Goal: Task Accomplishment & Management: Use online tool/utility

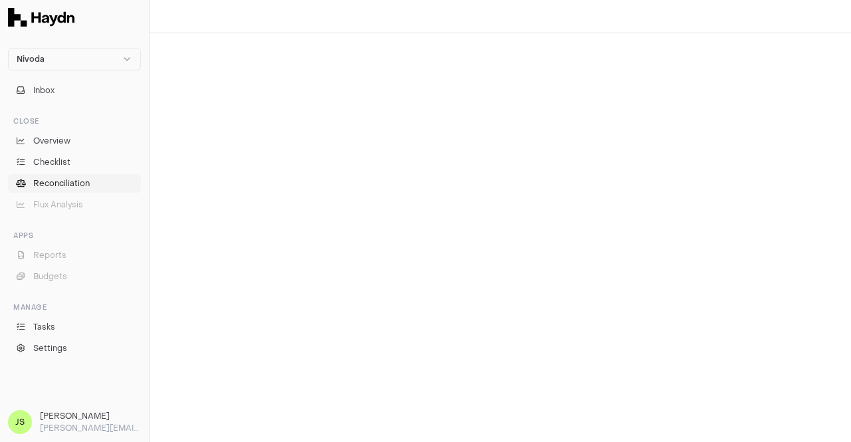
click at [76, 176] on link "Reconciliation" at bounding box center [74, 183] width 133 height 19
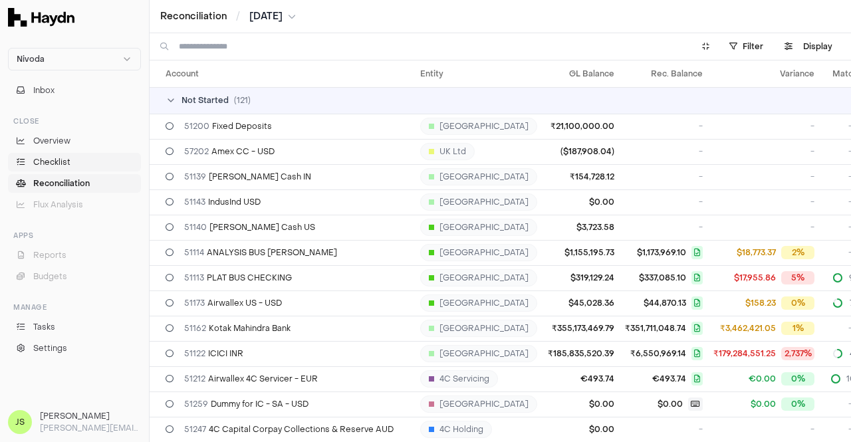
click at [73, 156] on link "Checklist" at bounding box center [74, 162] width 133 height 19
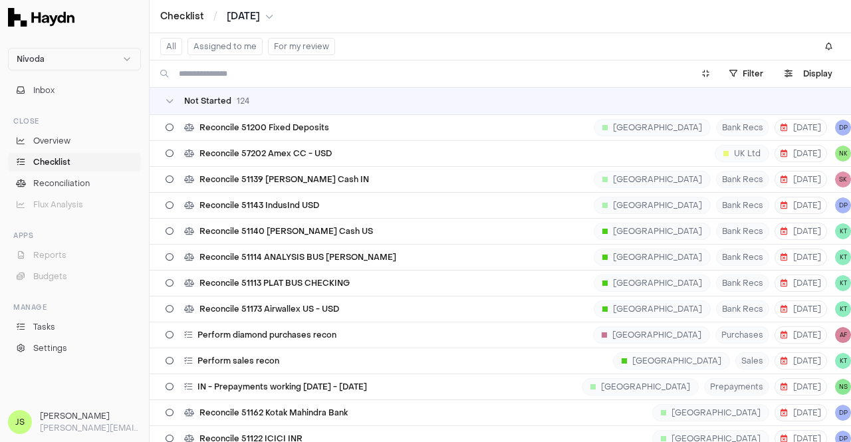
click at [251, 15] on span "[DATE]" at bounding box center [243, 16] width 33 height 13
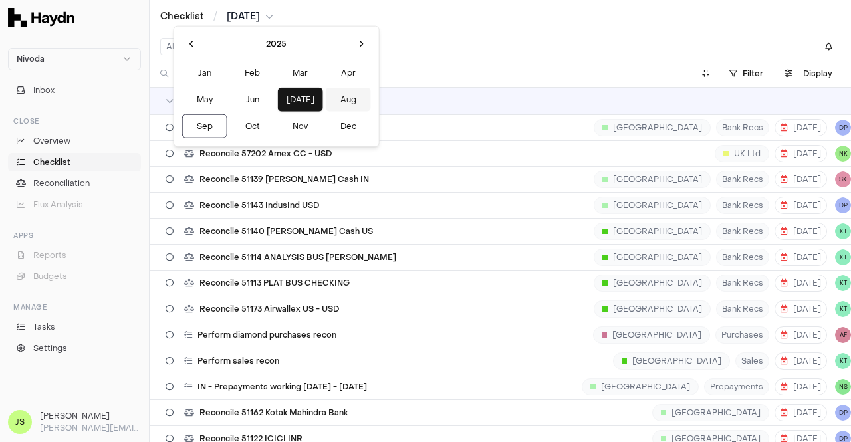
click at [326, 98] on button "Aug" at bounding box center [348, 100] width 45 height 24
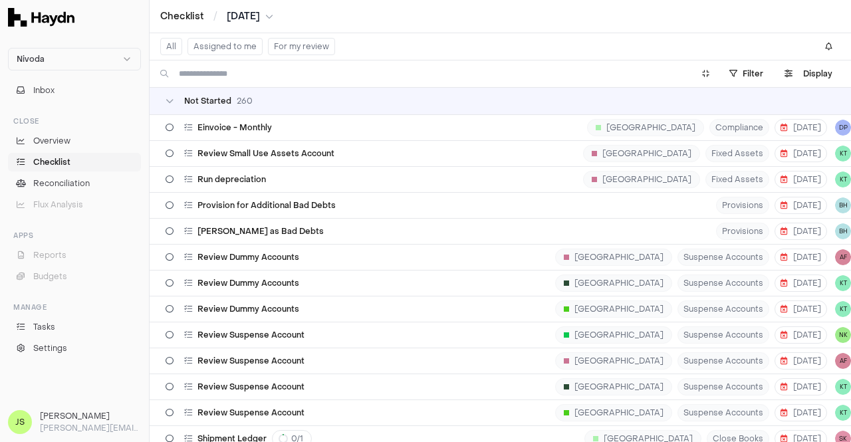
click at [234, 45] on button "Assigned to me" at bounding box center [225, 46] width 75 height 17
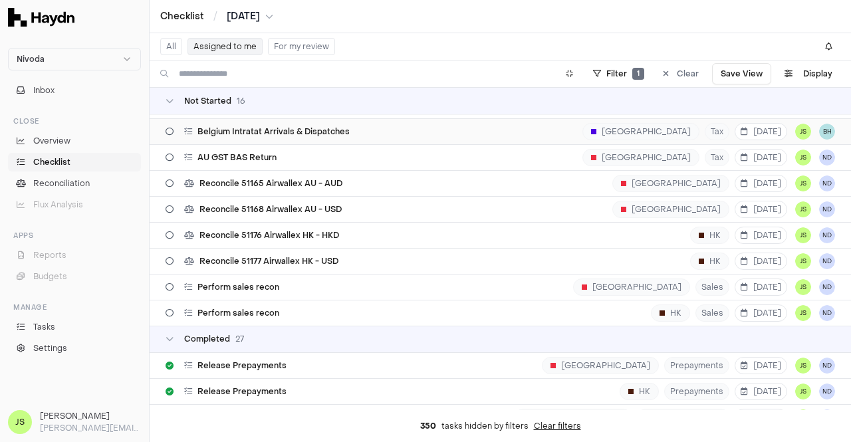
scroll to position [204, 0]
click at [368, 177] on div "Reconcile 51165 Airwallex AU - AUD [GEOGRAPHIC_DATA] [DATE] JS ND" at bounding box center [501, 182] width 670 height 25
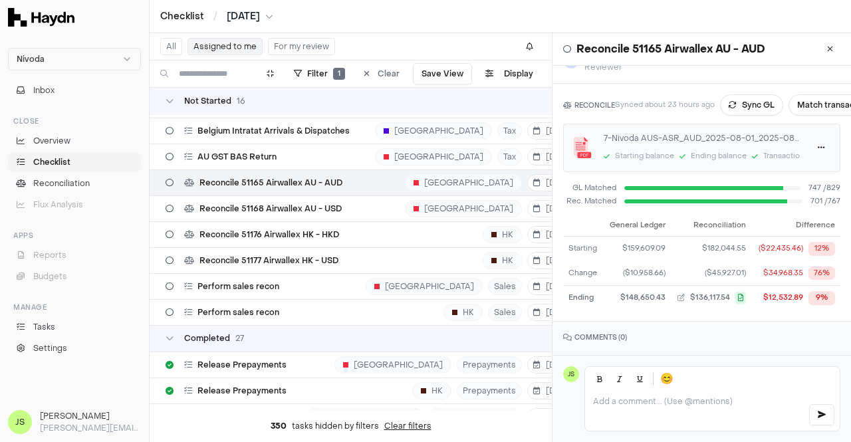
scroll to position [23, 0]
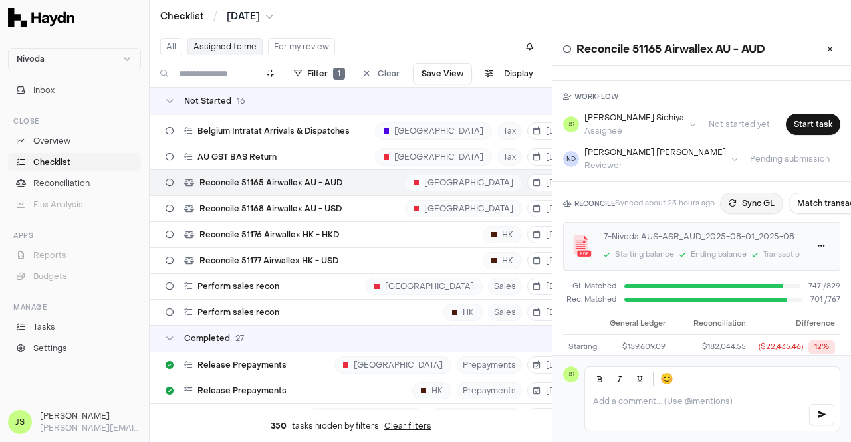
click at [758, 211] on button "Sync GL" at bounding box center [751, 203] width 63 height 21
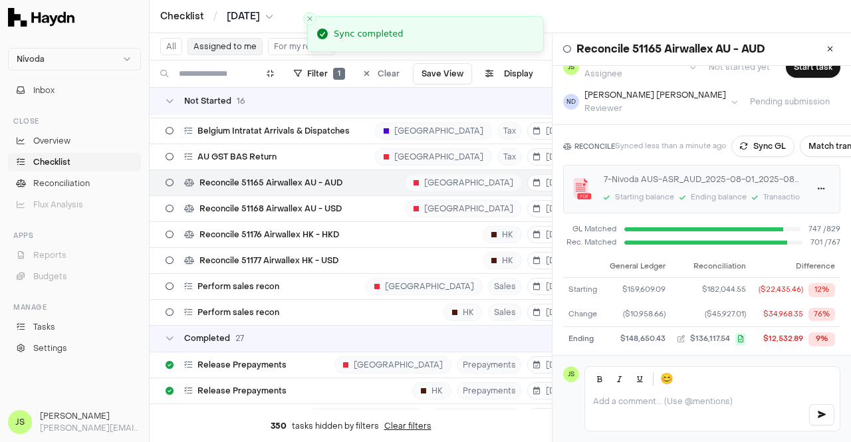
scroll to position [78, 0]
click at [814, 145] on button "Match transactions" at bounding box center [847, 147] width 94 height 21
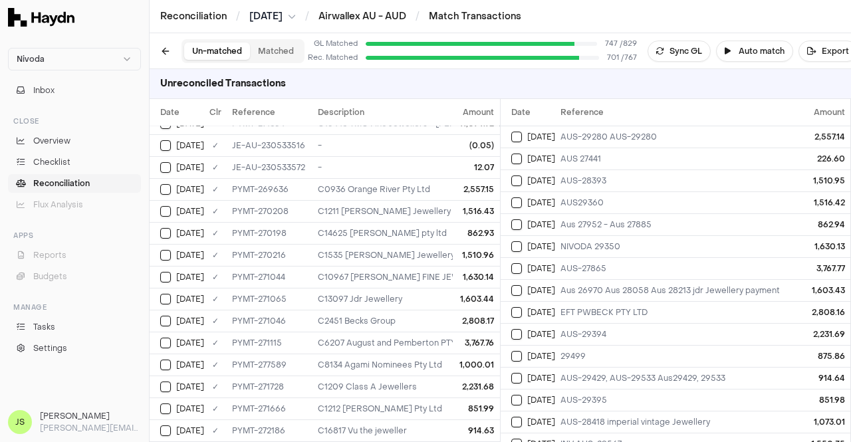
scroll to position [80, 0]
click at [399, 187] on div "C0936 Orange River Pty Ltd" at bounding box center [475, 189] width 314 height 11
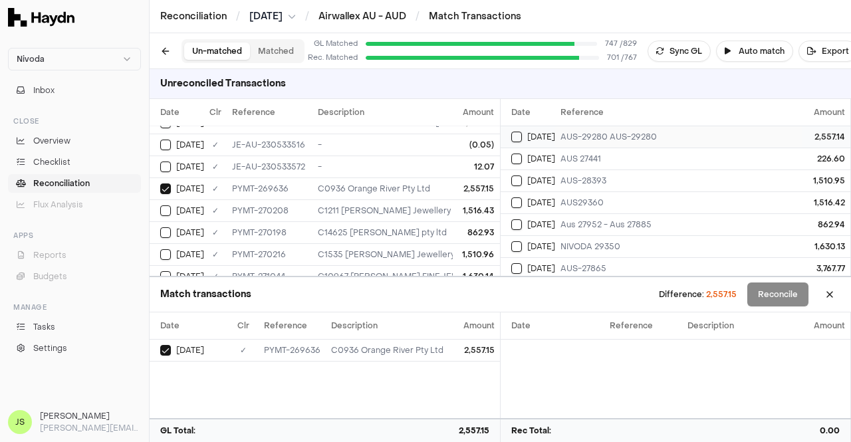
click at [572, 142] on td "AUS-29280 AUS-29280" at bounding box center [795, 137] width 480 height 22
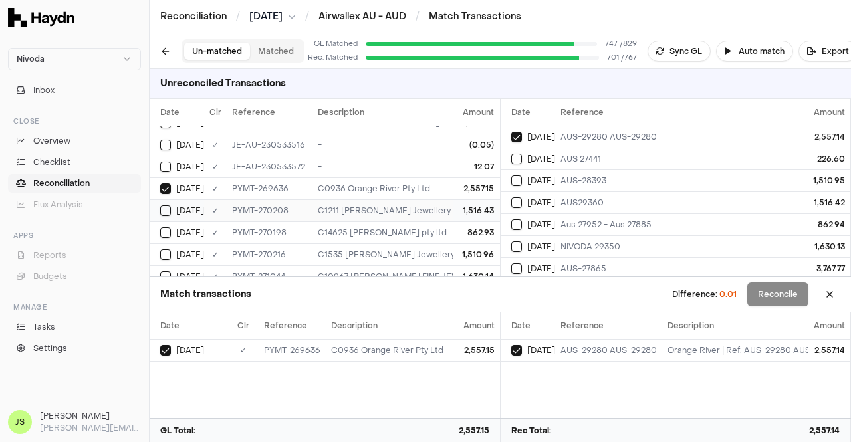
click at [468, 212] on div "1,516.43" at bounding box center [477, 211] width 36 height 11
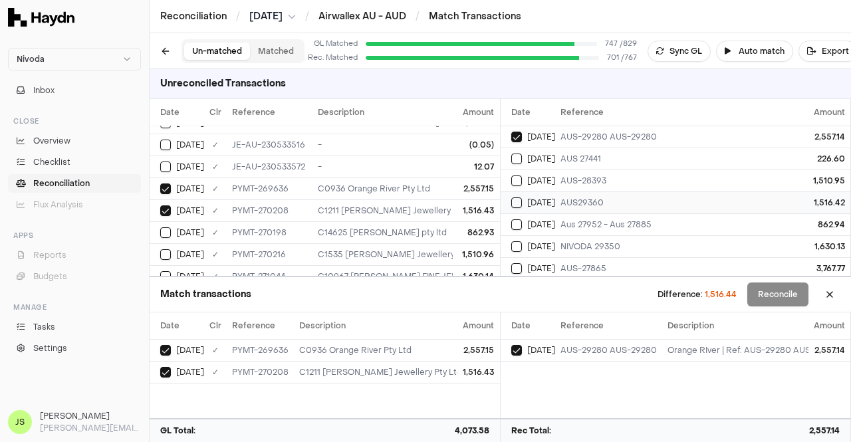
click at [694, 202] on div "AUS29360" at bounding box center [795, 203] width 469 height 11
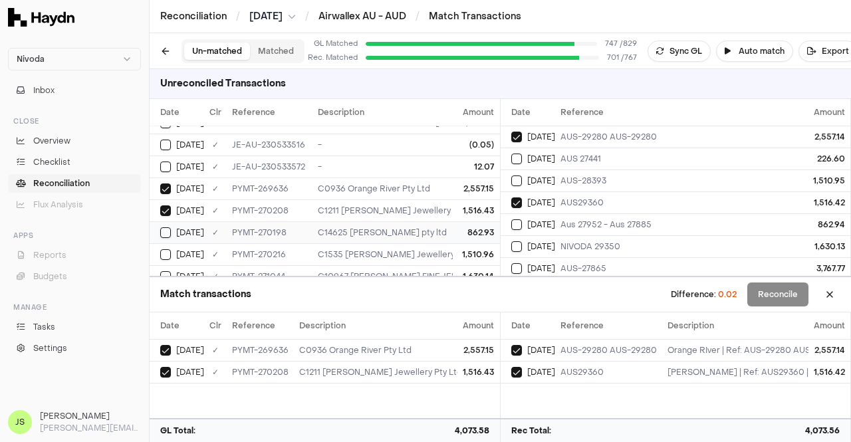
click at [425, 227] on div "C14625 [PERSON_NAME] pty ltd" at bounding box center [475, 232] width 314 height 11
click at [545, 216] on td "[DATE]" at bounding box center [528, 225] width 55 height 22
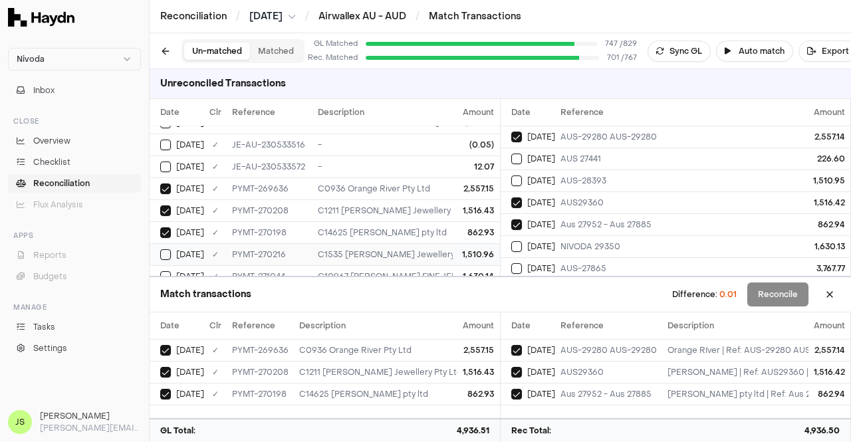
click at [461, 254] on div "1,510.96" at bounding box center [477, 254] width 36 height 11
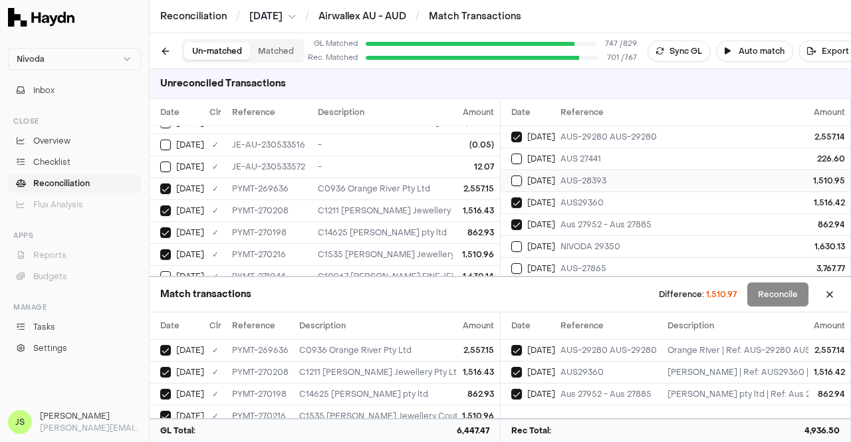
click at [553, 180] on div "[DATE]" at bounding box center [534, 181] width 44 height 11
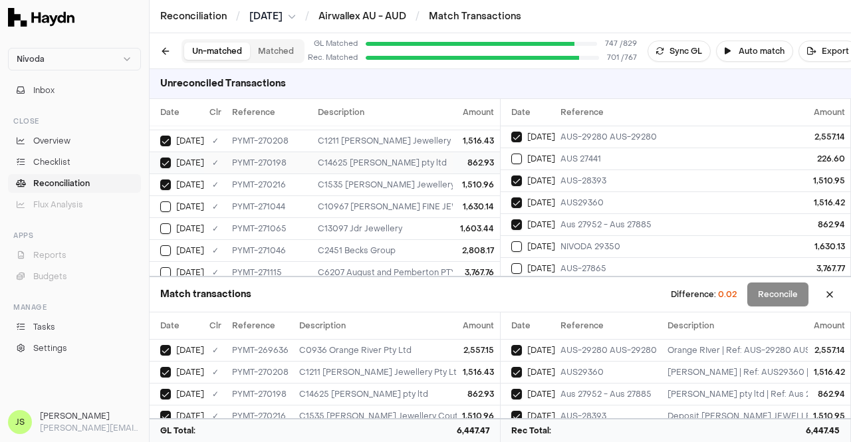
scroll to position [153, 0]
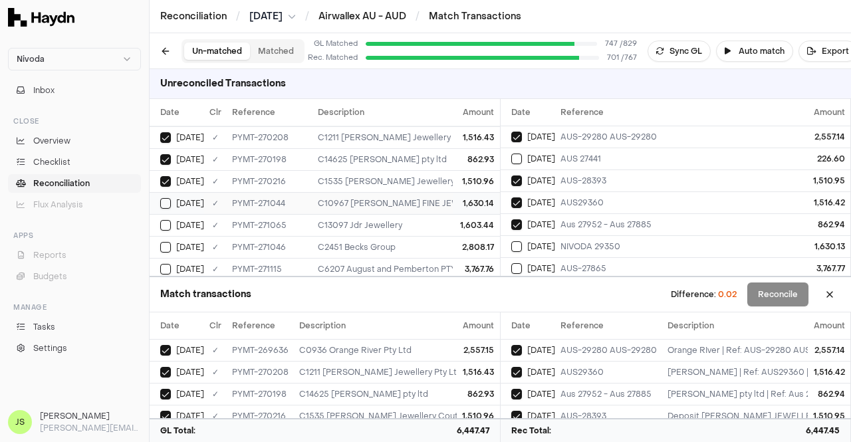
click at [438, 200] on div "C10967 [PERSON_NAME] FINE JEWELLERY" at bounding box center [475, 203] width 314 height 11
click at [535, 239] on td "[DATE]" at bounding box center [528, 246] width 55 height 22
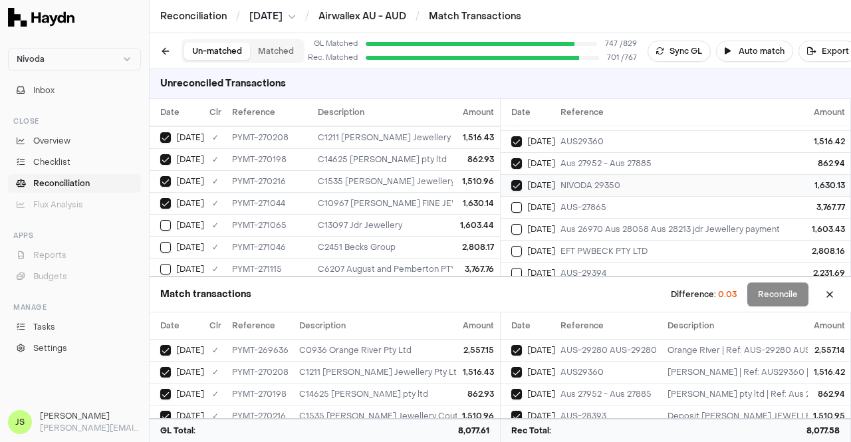
scroll to position [64, 0]
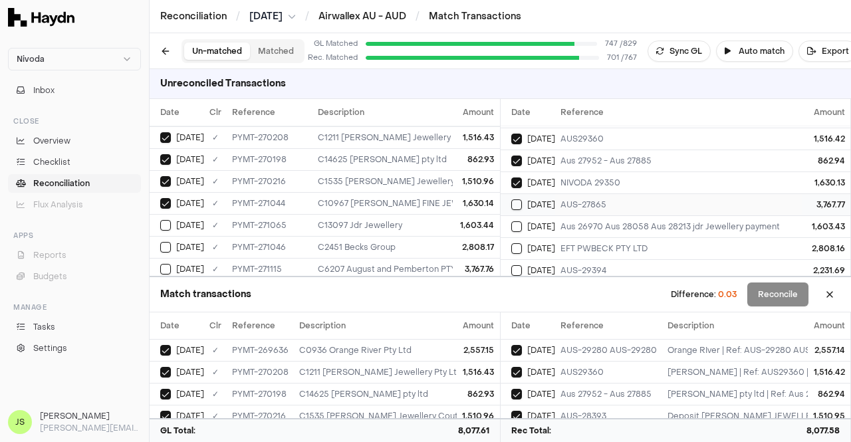
click at [538, 202] on span "[DATE]" at bounding box center [541, 205] width 28 height 11
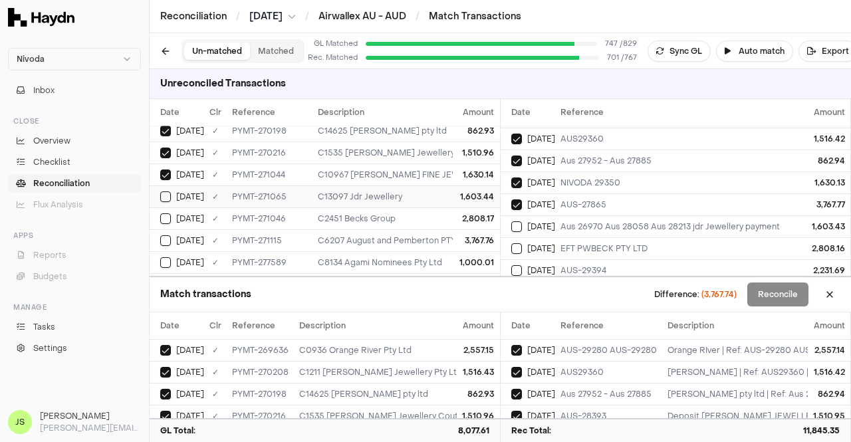
scroll to position [183, 0]
click at [430, 234] on div "C6207 August and Pemberton PTY LTD" at bounding box center [475, 239] width 314 height 11
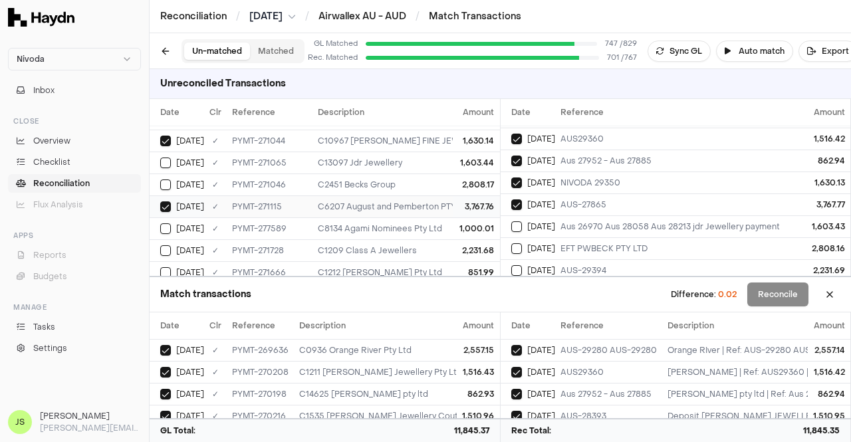
scroll to position [215, 0]
click at [552, 221] on div "[DATE]" at bounding box center [534, 226] width 44 height 11
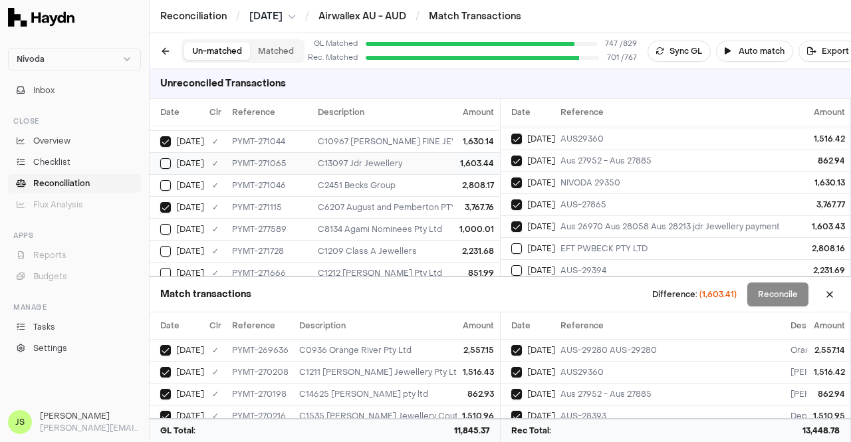
click at [461, 158] on div "1,603.44" at bounding box center [477, 163] width 36 height 11
click at [463, 175] on td "2,808.17" at bounding box center [477, 185] width 47 height 22
click at [582, 251] on div "EFT PWBECK PTY LTD" at bounding box center [795, 248] width 469 height 11
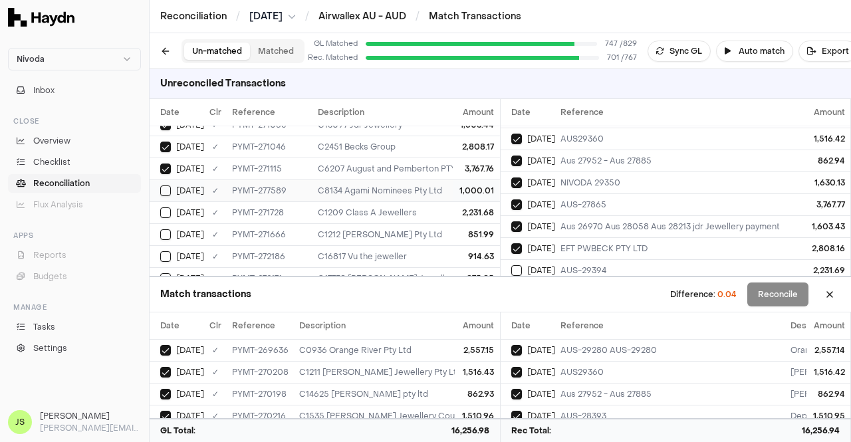
click at [438, 186] on div "C8134 Agami Nominees Pty Ltd" at bounding box center [475, 191] width 314 height 11
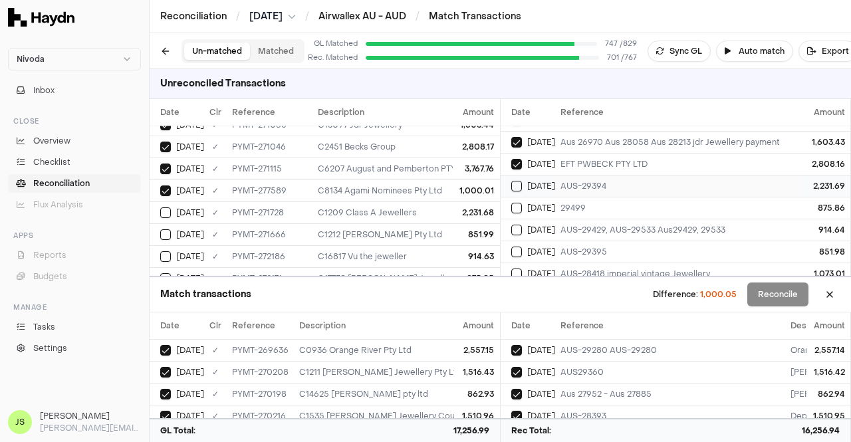
scroll to position [142, 0]
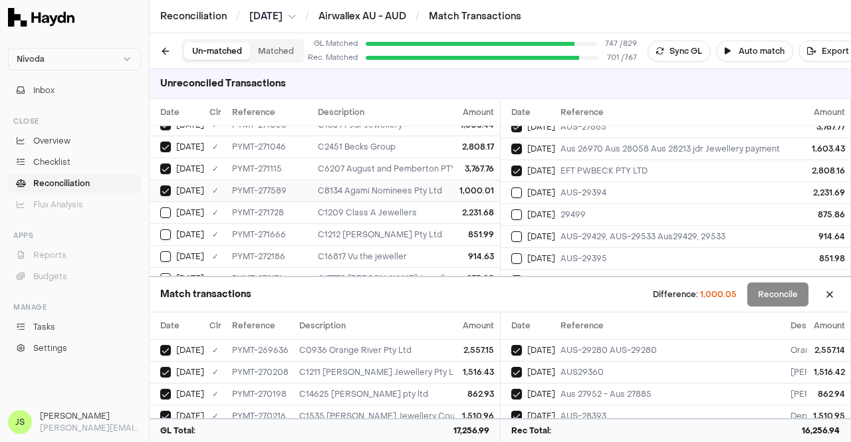
click at [418, 186] on div "C8134 Agami Nominees Pty Ltd" at bounding box center [475, 191] width 314 height 11
click at [418, 202] on td "C1209 Class A Jewellers" at bounding box center [475, 213] width 325 height 22
click at [547, 188] on span "[DATE]" at bounding box center [541, 193] width 28 height 11
click at [454, 223] on td "851.99" at bounding box center [477, 234] width 47 height 22
click at [611, 253] on div "AUS-29395" at bounding box center [795, 258] width 469 height 11
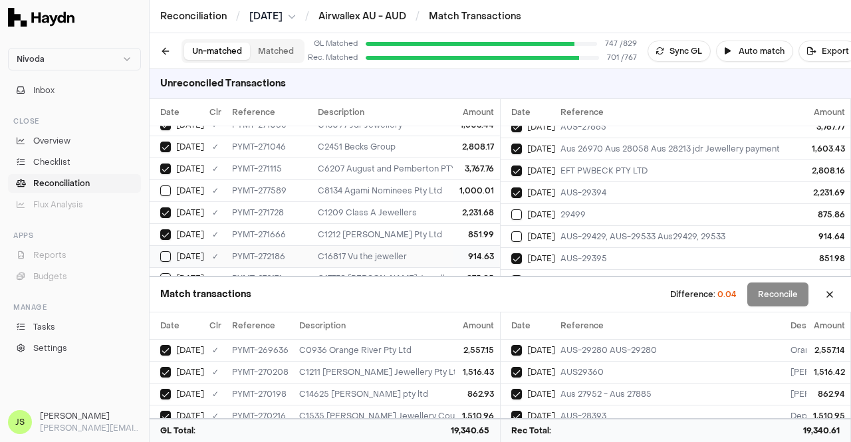
click at [390, 245] on td "C16817 Vu the jeweller" at bounding box center [475, 256] width 325 height 22
click at [545, 231] on span "[DATE]" at bounding box center [541, 236] width 28 height 11
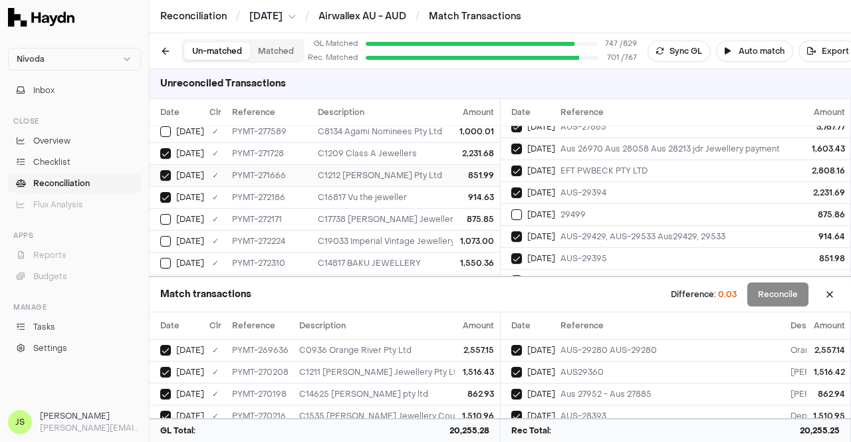
scroll to position [313, 0]
click at [442, 208] on td "C17738 [PERSON_NAME] Jewellery" at bounding box center [475, 219] width 325 height 22
click at [584, 215] on div "29499" at bounding box center [795, 215] width 469 height 11
click at [459, 236] on div "1,073.00" at bounding box center [477, 240] width 36 height 11
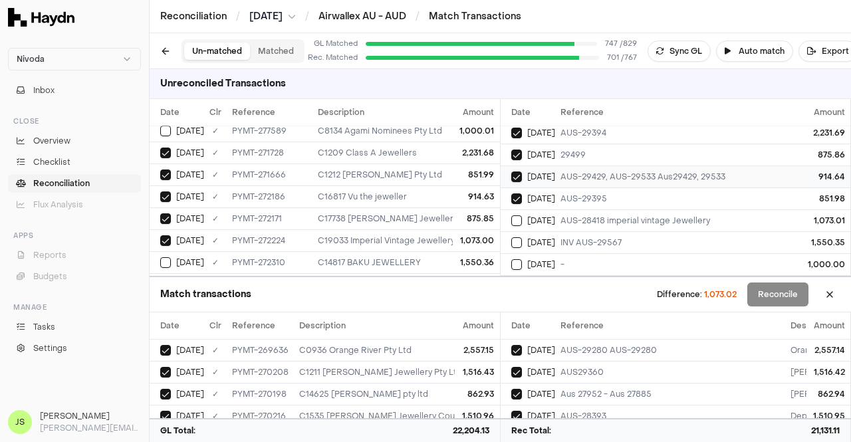
scroll to position [203, 0]
click at [568, 218] on div "AUS-28418 imperial vintage Jewellery" at bounding box center [795, 219] width 469 height 11
click at [428, 257] on div "C14817 BAKU JEWELLERY" at bounding box center [475, 262] width 314 height 11
click at [546, 231] on td "[DATE]" at bounding box center [528, 241] width 55 height 22
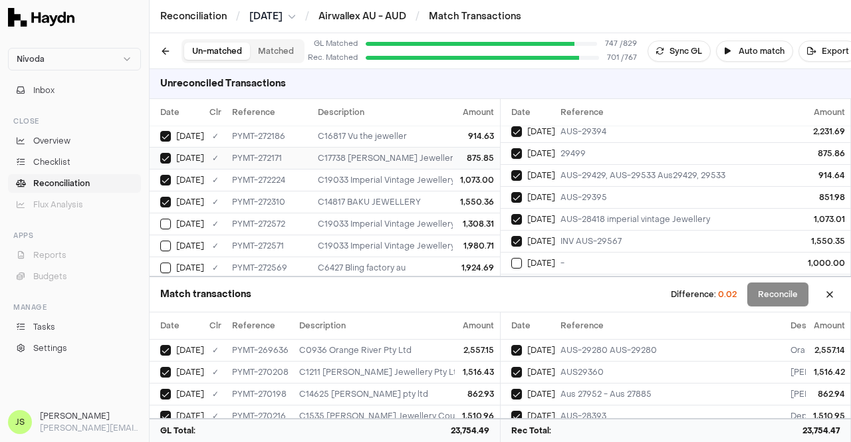
scroll to position [404, 0]
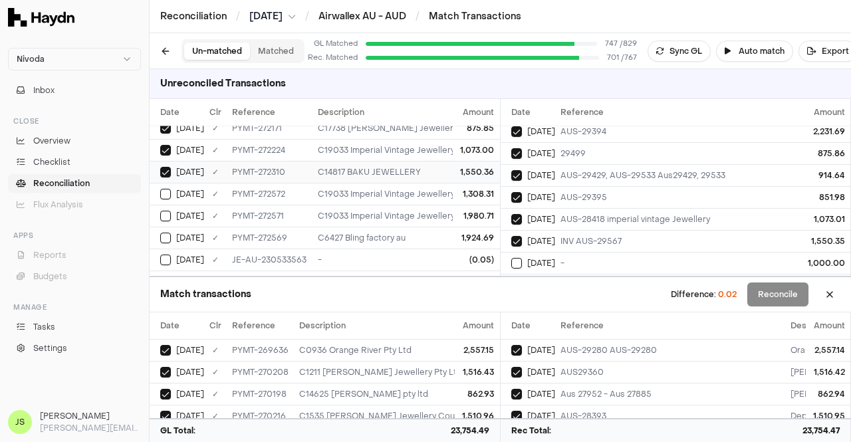
click at [387, 176] on td "C14817 BAKU JEWELLERY" at bounding box center [475, 172] width 325 height 22
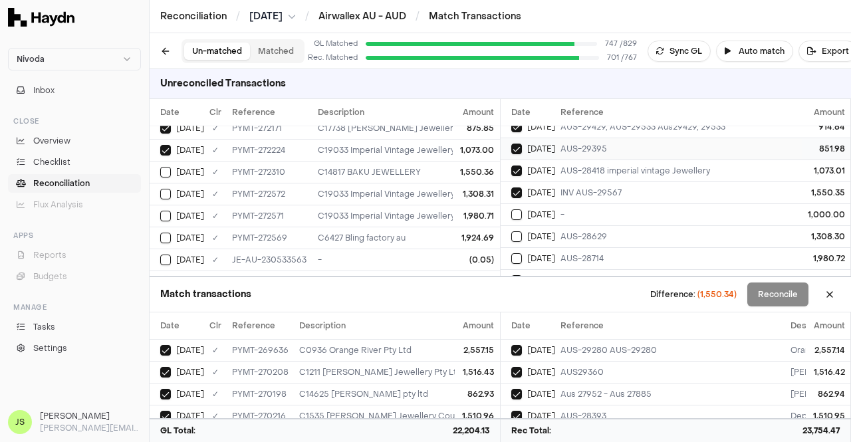
scroll to position [252, 0]
click at [577, 225] on td "AUS-28629" at bounding box center [795, 236] width 480 height 22
click at [433, 161] on td "C14817 BAKU JEWELLERY" at bounding box center [475, 172] width 325 height 22
click at [431, 189] on div "C19033 Imperial Vintage Jewellery" at bounding box center [475, 194] width 314 height 11
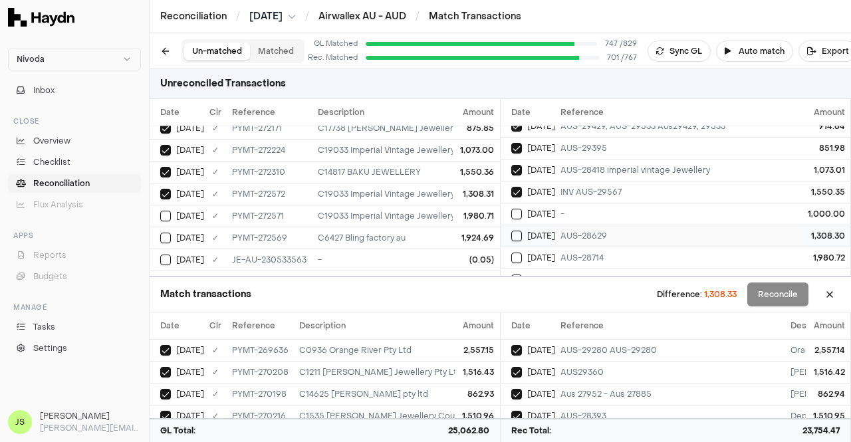
click at [584, 231] on div "AUS-28629" at bounding box center [795, 236] width 469 height 11
click at [568, 211] on div "-" at bounding box center [795, 214] width 469 height 11
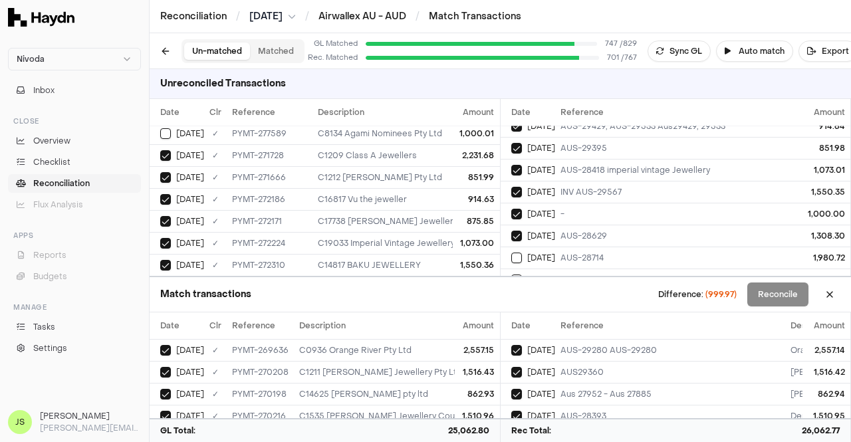
scroll to position [299, 0]
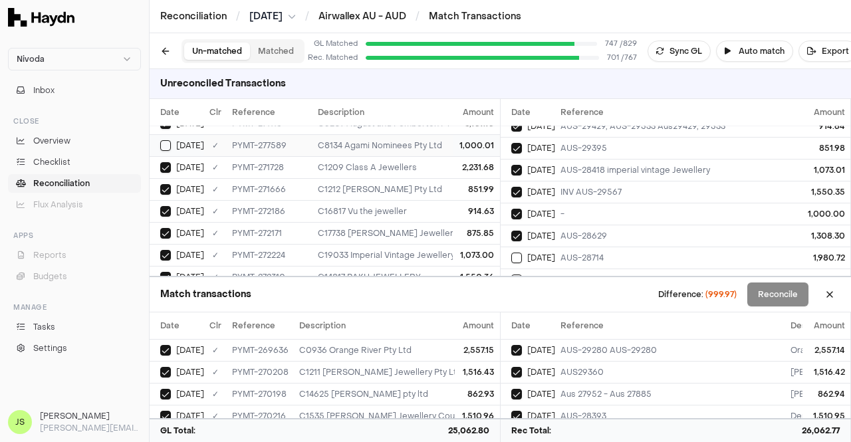
click at [413, 140] on div "C8134 Agami Nominees Pty Ltd" at bounding box center [475, 145] width 314 height 11
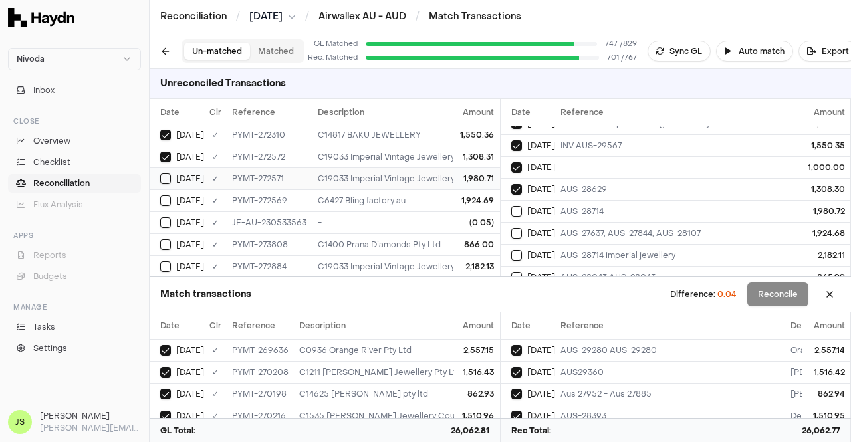
click at [420, 168] on td "C19033 Imperial Vintage Jewellery" at bounding box center [475, 179] width 325 height 22
click at [585, 206] on div "AUS-28714" at bounding box center [795, 211] width 469 height 11
click at [367, 190] on td "C6427 Bling factory au" at bounding box center [475, 201] width 325 height 22
click at [555, 228] on div "[DATE]" at bounding box center [534, 233] width 44 height 11
click at [410, 233] on td "C1400 Prana Diamonds Pty Ltd" at bounding box center [475, 244] width 325 height 22
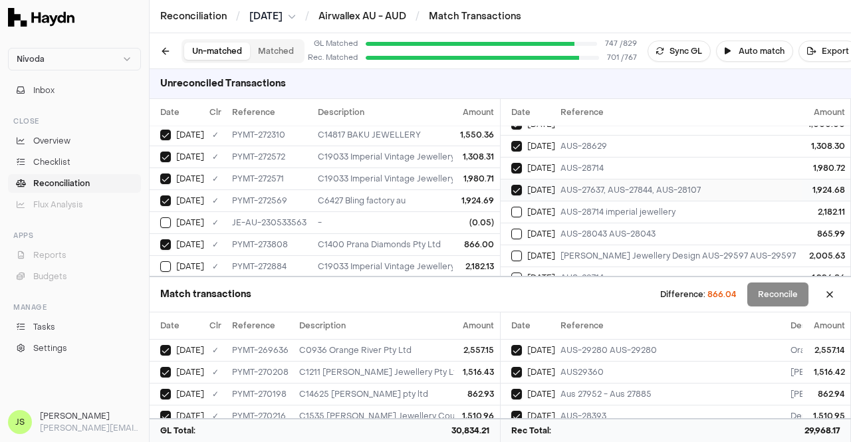
scroll to position [345, 0]
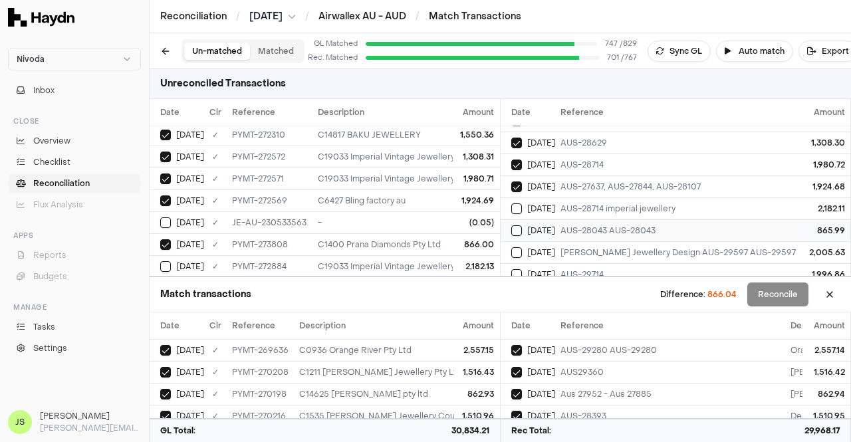
click at [584, 225] on div "AUS-28043 AUS-28043" at bounding box center [795, 230] width 469 height 11
click at [454, 215] on td "(0.05)" at bounding box center [477, 223] width 47 height 22
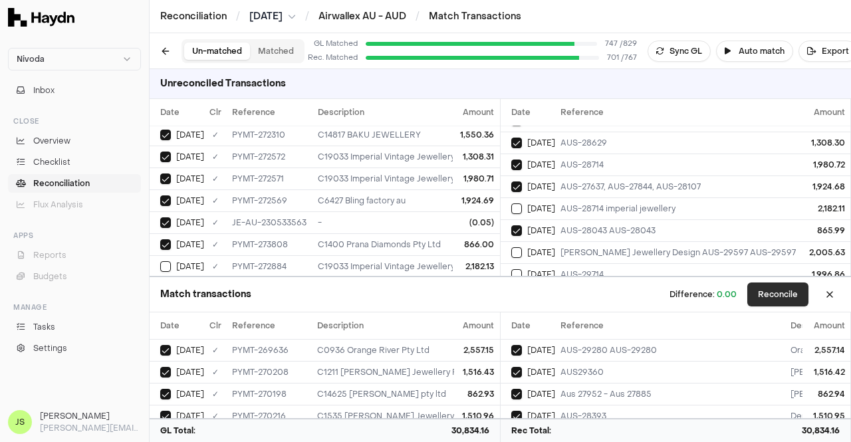
click at [790, 300] on button "Reconcile" at bounding box center [778, 295] width 61 height 24
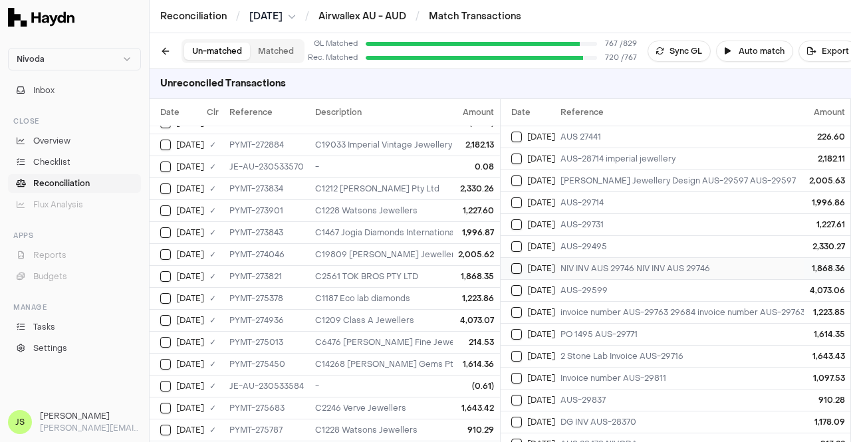
scroll to position [0, 0]
click at [334, 140] on div "C19033 Imperial Vintage Jewellery" at bounding box center [472, 145] width 314 height 11
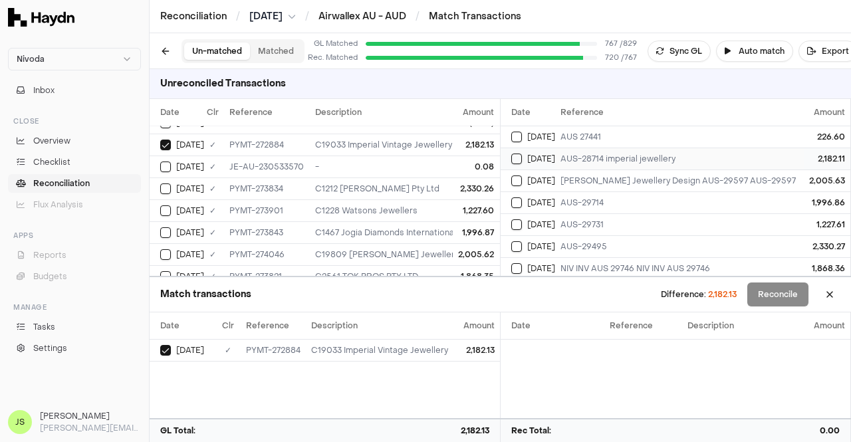
click at [617, 158] on div "AUS-28714 imperial jewellery" at bounding box center [795, 159] width 469 height 11
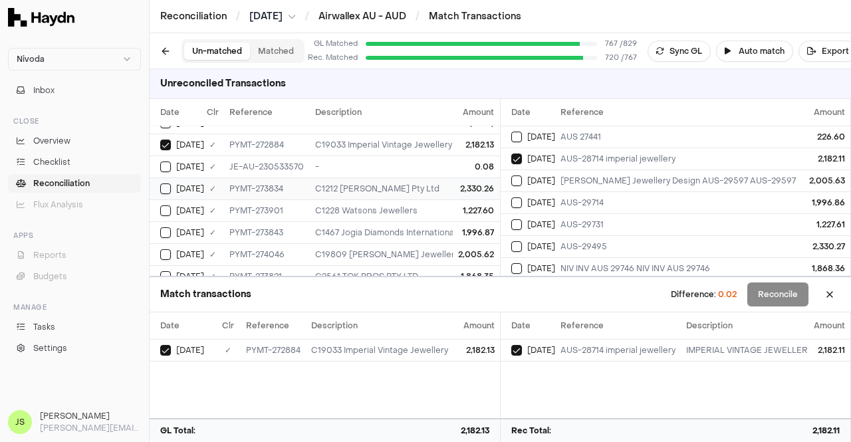
click at [464, 186] on div "2,330.26" at bounding box center [477, 189] width 36 height 11
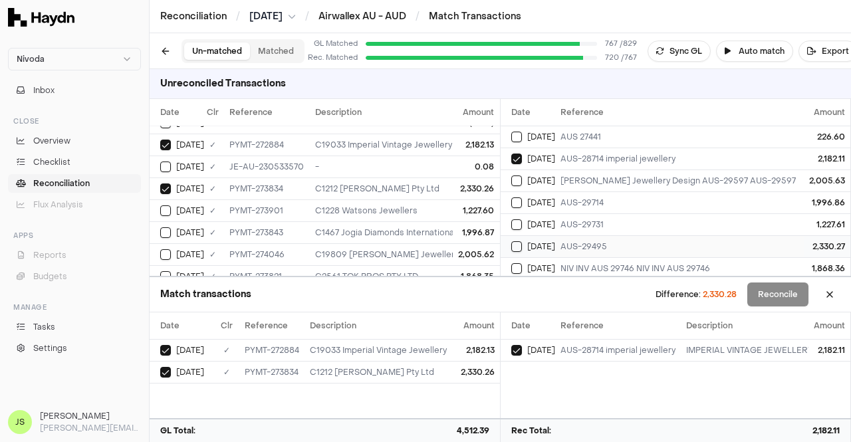
click at [603, 251] on td "AUS-29495" at bounding box center [795, 246] width 480 height 22
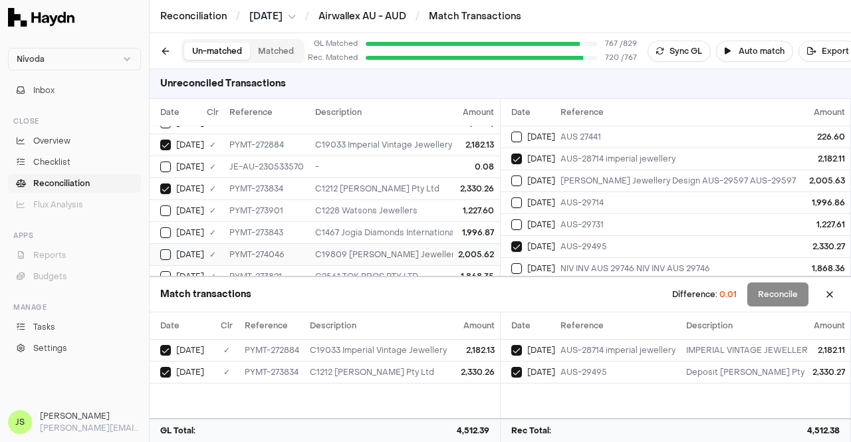
click at [416, 249] on div "C19809 [PERSON_NAME] Jewellery Design" at bounding box center [472, 254] width 314 height 11
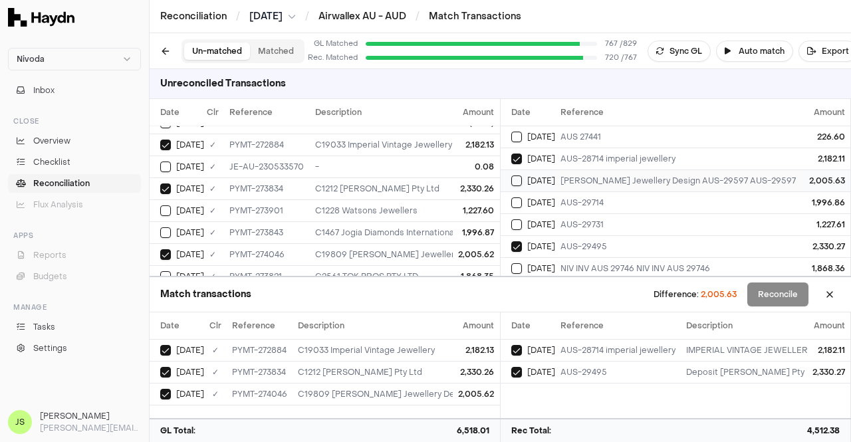
click at [592, 170] on td "[PERSON_NAME] Jewellery Design AUS-29597 AUS-29597" at bounding box center [795, 181] width 480 height 22
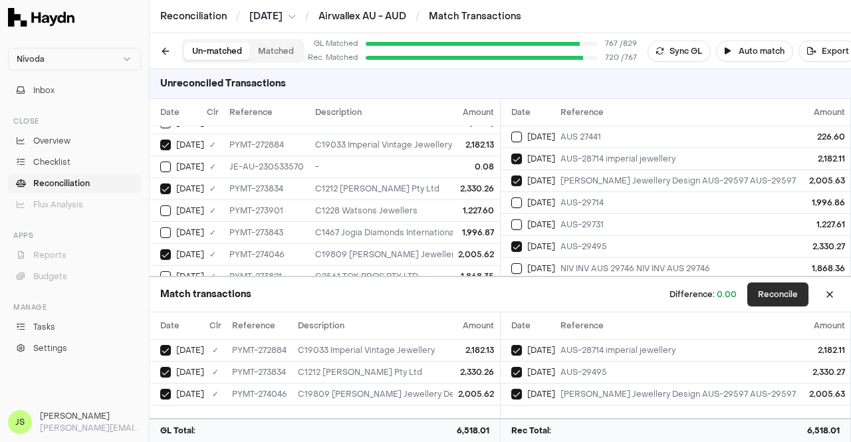
click at [783, 304] on button "Reconcile" at bounding box center [778, 295] width 61 height 24
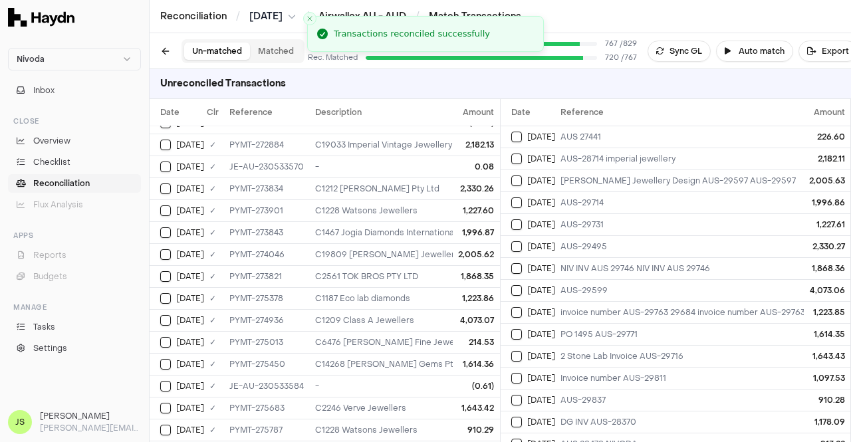
scroll to position [102, 3]
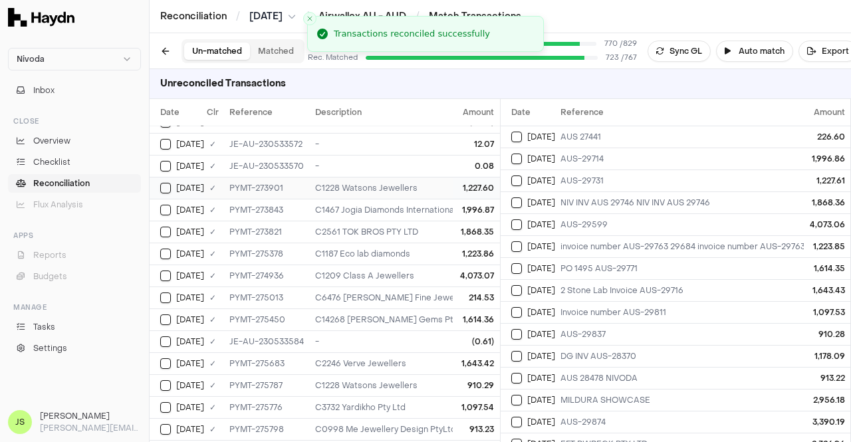
click at [369, 190] on div "C1228 Watsons Jewellers" at bounding box center [472, 188] width 314 height 11
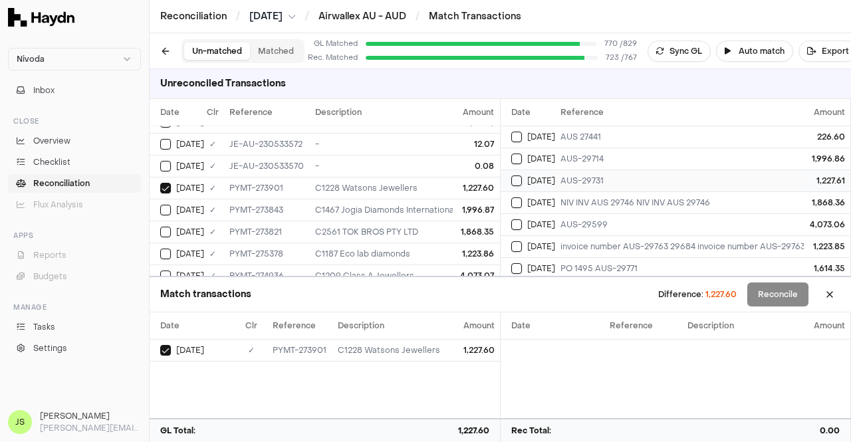
click at [700, 178] on div "AUS-29731" at bounding box center [795, 181] width 469 height 11
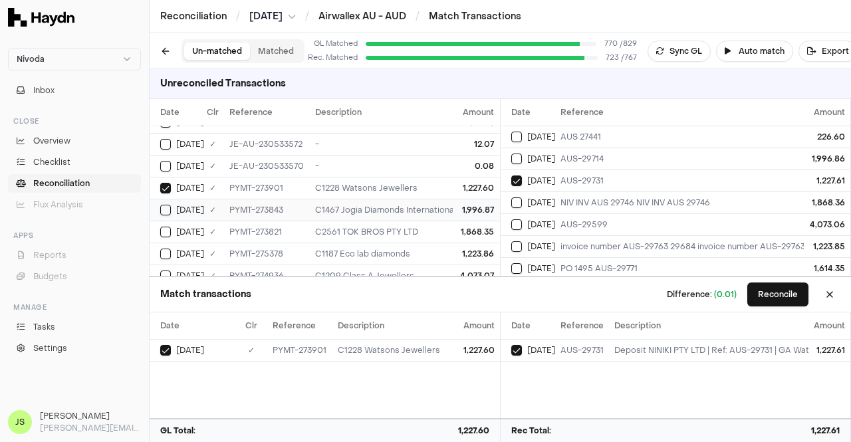
click at [480, 205] on div "1,996.87" at bounding box center [477, 210] width 36 height 11
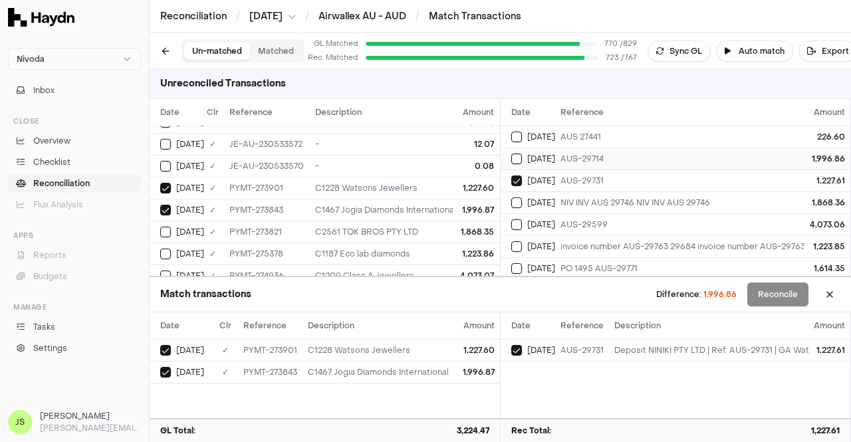
click at [575, 154] on div "AUS-29714" at bounding box center [795, 159] width 469 height 11
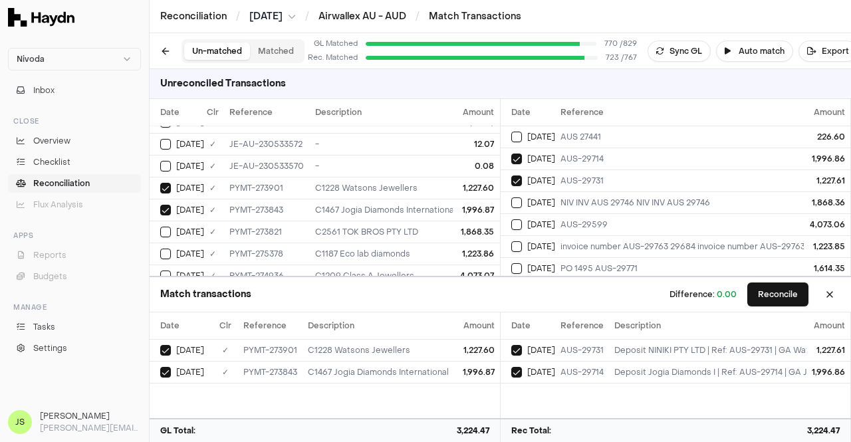
click at [746, 288] on div "Difference: 0.00 Reconcile" at bounding box center [755, 295] width 171 height 24
click at [762, 293] on button "Reconcile" at bounding box center [778, 295] width 61 height 24
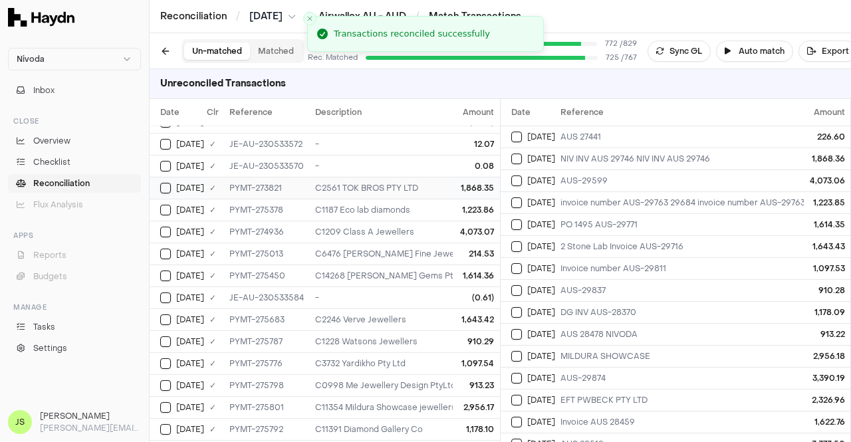
click at [454, 180] on td "1,868.35" at bounding box center [477, 188] width 47 height 22
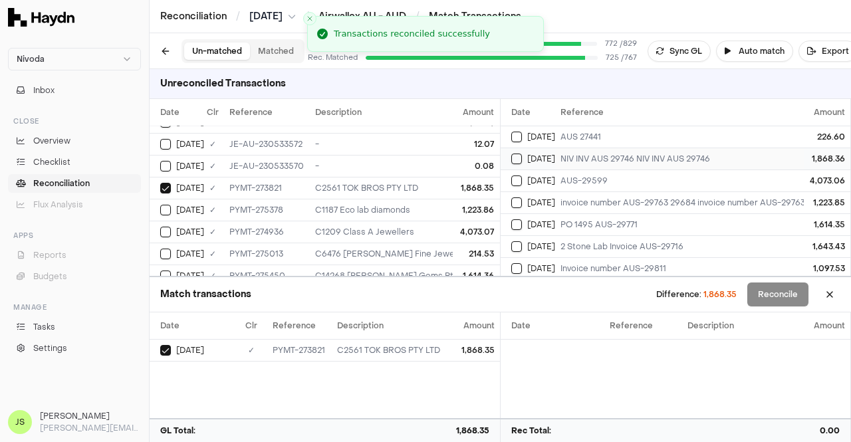
click at [551, 159] on span "[DATE]" at bounding box center [541, 159] width 28 height 11
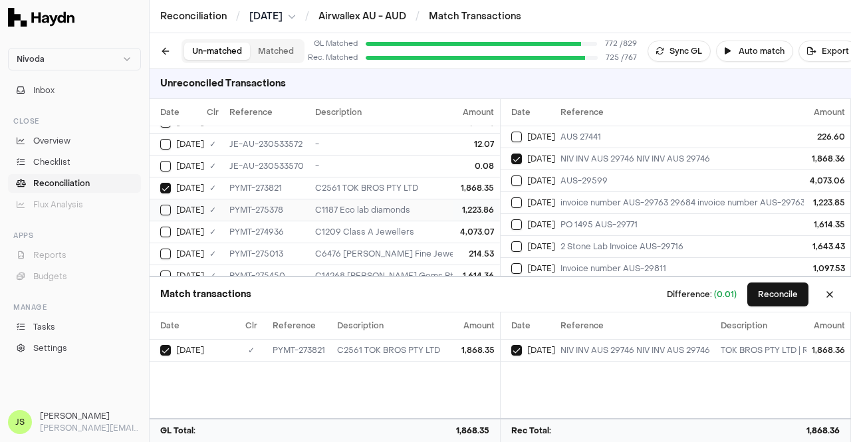
click at [462, 205] on div "1,223.86" at bounding box center [477, 210] width 36 height 11
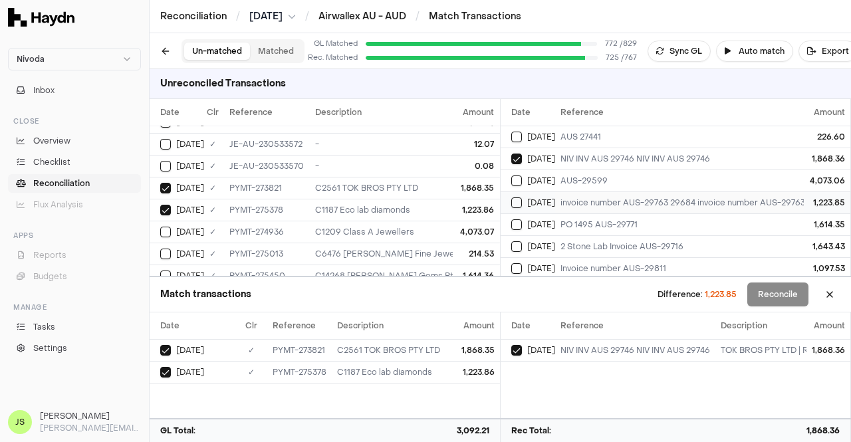
click at [544, 195] on td "[DATE]" at bounding box center [528, 203] width 55 height 22
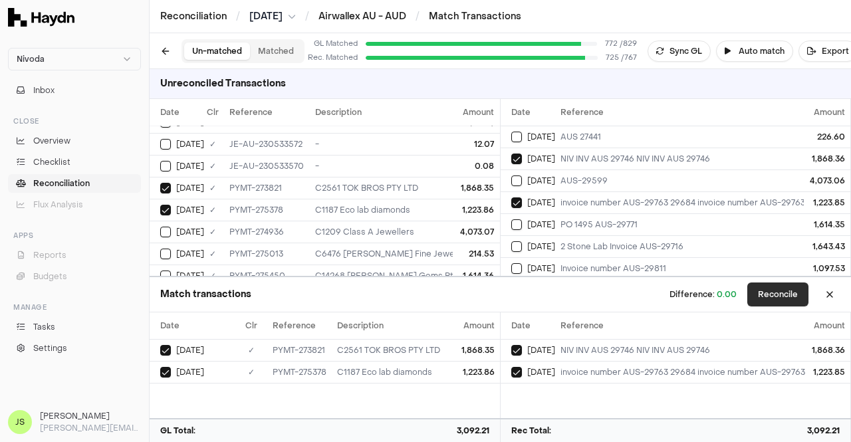
click at [771, 299] on button "Reconcile" at bounding box center [778, 295] width 61 height 24
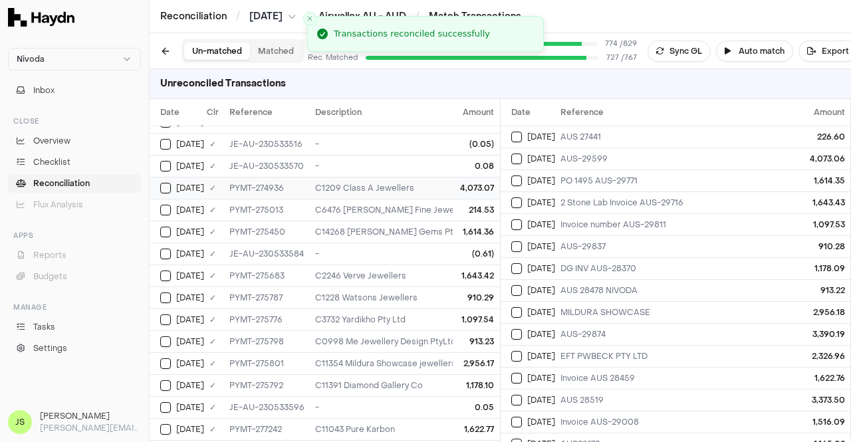
click at [408, 183] on div "C1209 Class A Jewellers" at bounding box center [472, 188] width 314 height 11
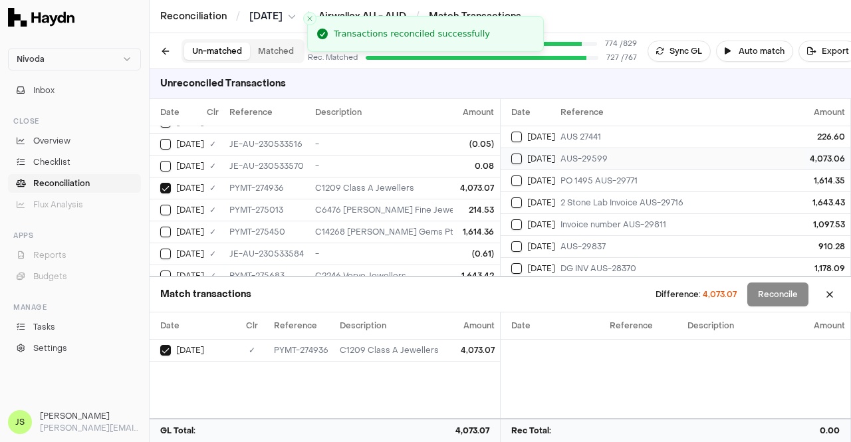
click at [553, 159] on div "[DATE]" at bounding box center [534, 159] width 44 height 11
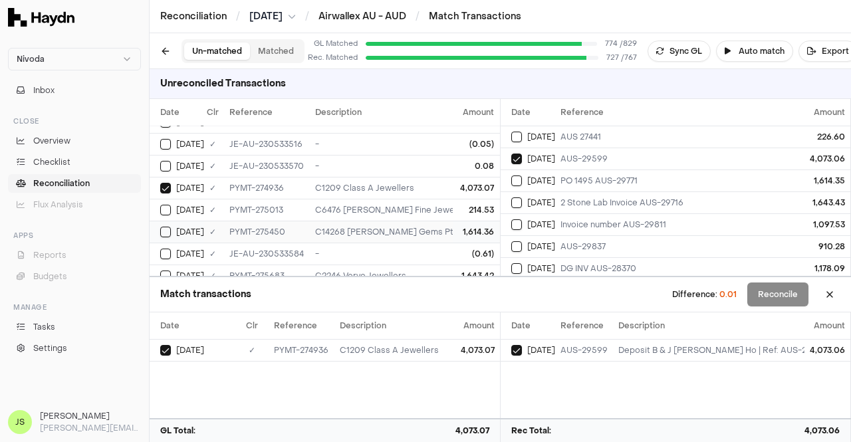
click at [459, 227] on div "1,614.36" at bounding box center [477, 232] width 36 height 11
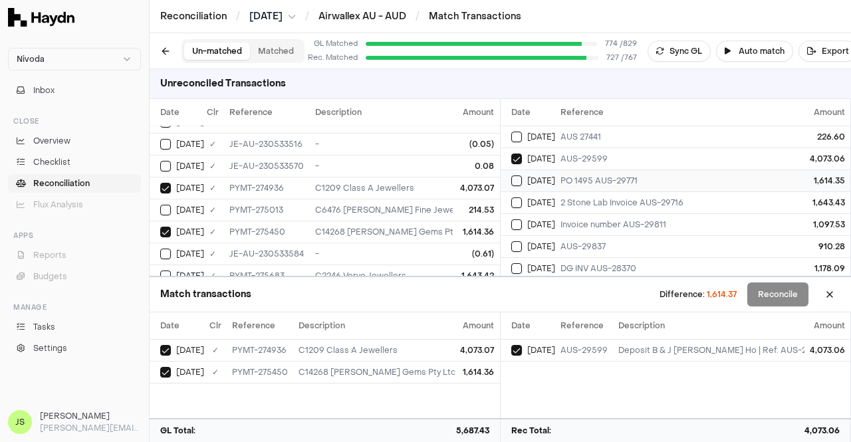
click at [560, 171] on td "PO 1495 AUS-29771" at bounding box center [795, 181] width 480 height 22
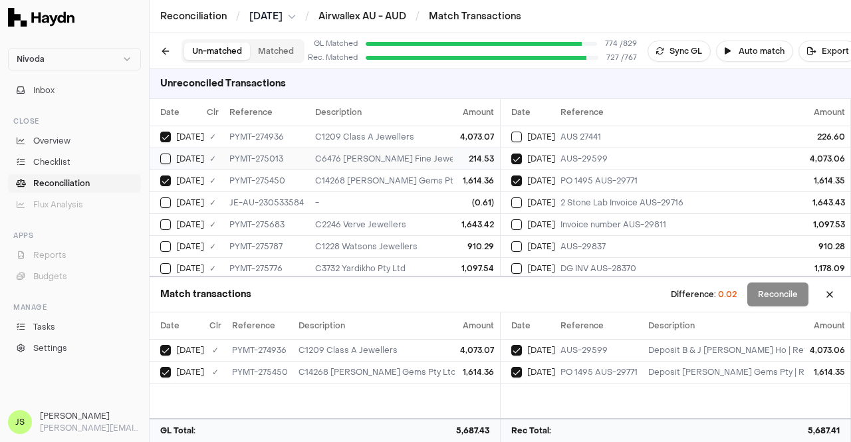
scroll to position [154, 3]
click at [431, 219] on div "C2246 Verve Jewellers" at bounding box center [472, 224] width 314 height 11
click at [537, 194] on td "[DATE]" at bounding box center [528, 203] width 55 height 22
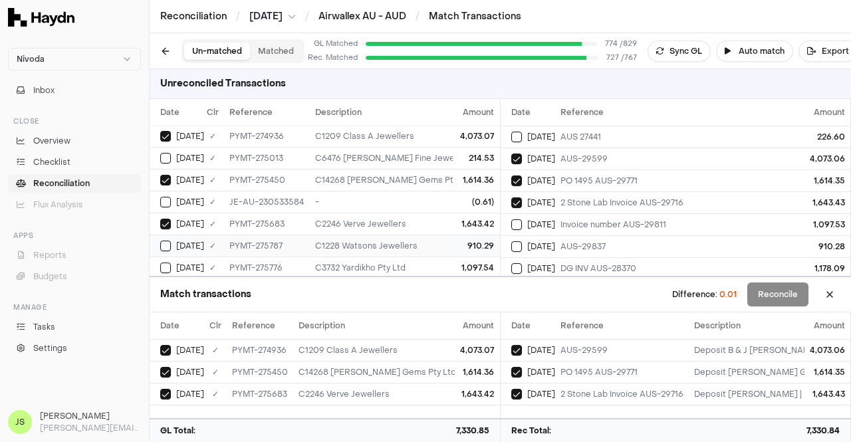
click at [434, 241] on div "C1228 Watsons Jewellers" at bounding box center [472, 246] width 314 height 11
click at [544, 243] on span "[DATE]" at bounding box center [541, 246] width 28 height 11
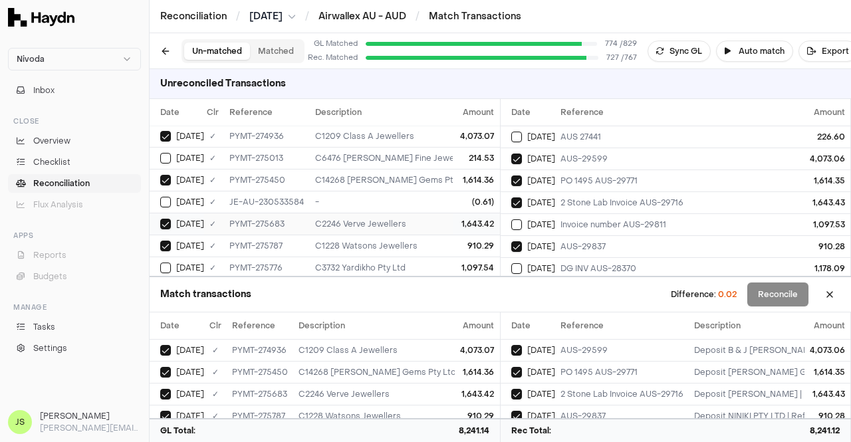
scroll to position [179, 3]
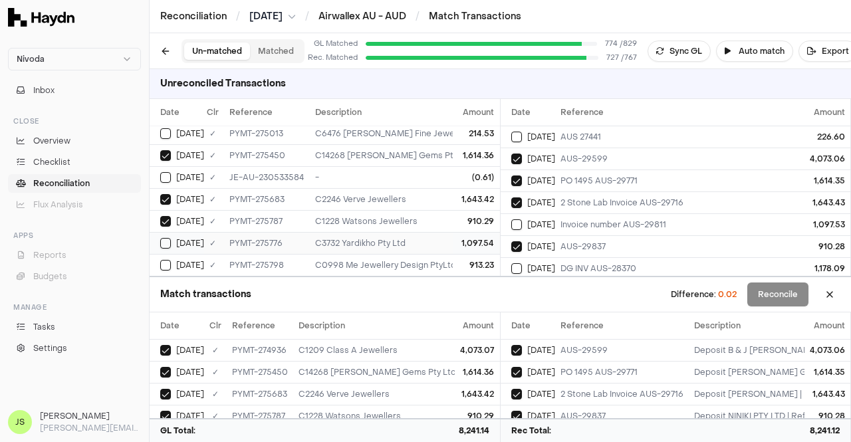
click at [370, 238] on div "C3732 Yardikho Pty Ltd" at bounding box center [472, 243] width 314 height 11
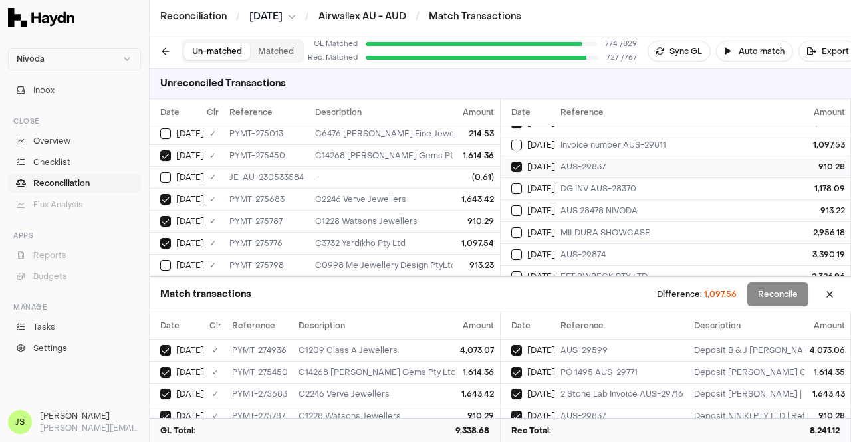
scroll to position [81, 0]
click at [454, 232] on td "1,097.54" at bounding box center [477, 243] width 47 height 22
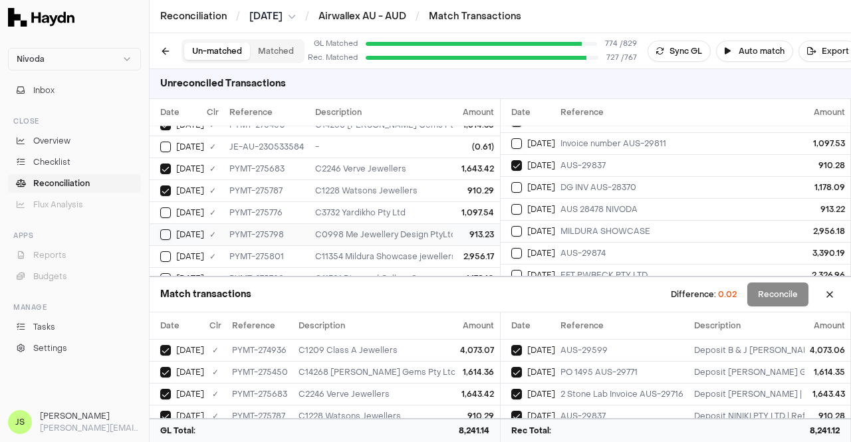
scroll to position [210, 3]
click at [459, 231] on div "913.23" at bounding box center [477, 234] width 36 height 11
click at [783, 212] on div "AUS 28478 NIVODA" at bounding box center [795, 209] width 469 height 11
click at [460, 251] on div "2,956.17" at bounding box center [477, 256] width 36 height 11
click at [567, 223] on td "MILDURA SHOWCASE" at bounding box center [795, 231] width 480 height 22
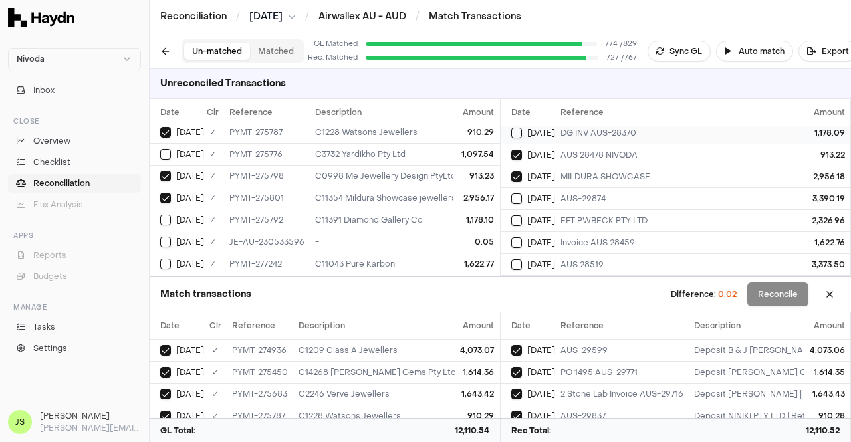
scroll to position [136, 0]
click at [552, 130] on span "[DATE]" at bounding box center [541, 132] width 28 height 11
click at [421, 215] on div "C11391 Diamond Gallery Co" at bounding box center [472, 220] width 314 height 11
click at [563, 231] on td "Invoice AUS 28459" at bounding box center [795, 242] width 480 height 22
click at [459, 259] on div "1,622.77" at bounding box center [477, 264] width 36 height 11
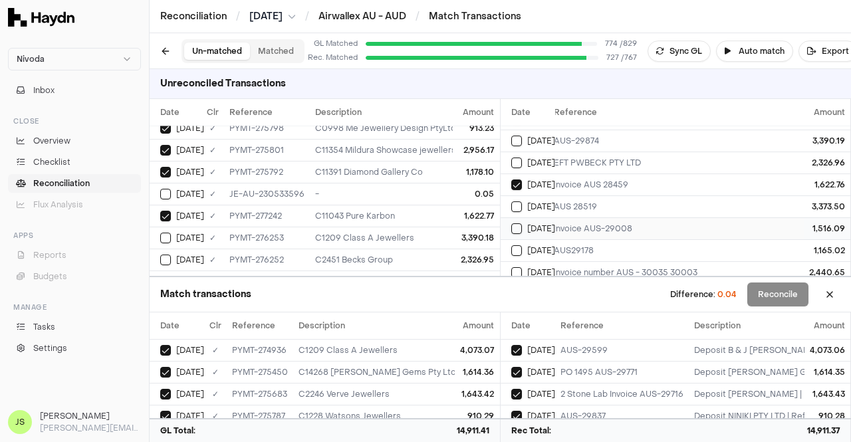
scroll to position [190, 7]
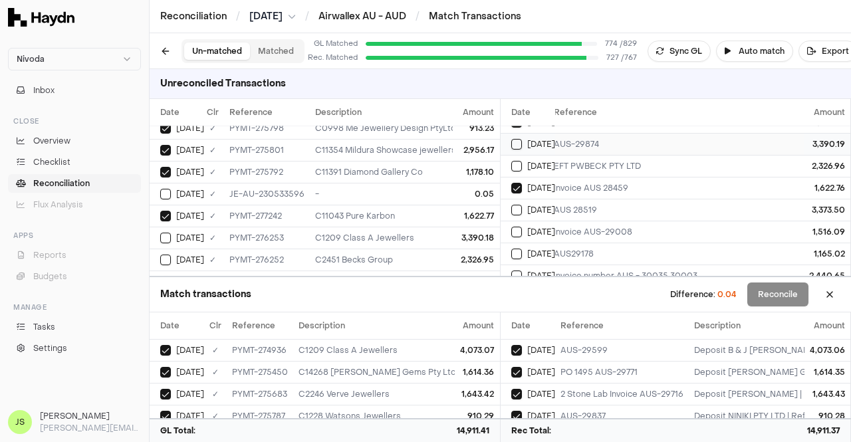
click at [640, 145] on div "AUS-29874" at bounding box center [788, 144] width 469 height 11
click at [354, 233] on div "C1209 Class A Jewellers" at bounding box center [472, 238] width 314 height 11
click at [360, 255] on div "C2451 Becks Group" at bounding box center [472, 260] width 314 height 11
click at [581, 165] on div "EFT PWBECK PTY LTD" at bounding box center [788, 166] width 469 height 11
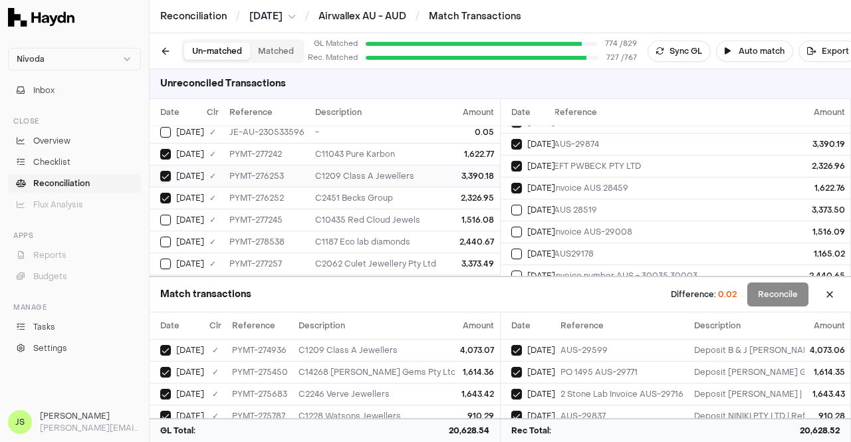
scroll to position [378, 3]
click at [378, 214] on div "C10435 Red Cloud Jewels" at bounding box center [472, 219] width 314 height 11
click at [536, 227] on span "[DATE]" at bounding box center [541, 232] width 28 height 11
click at [459, 259] on div "3,373.49" at bounding box center [477, 263] width 36 height 11
click at [569, 200] on td "AUS 28519" at bounding box center [789, 210] width 480 height 22
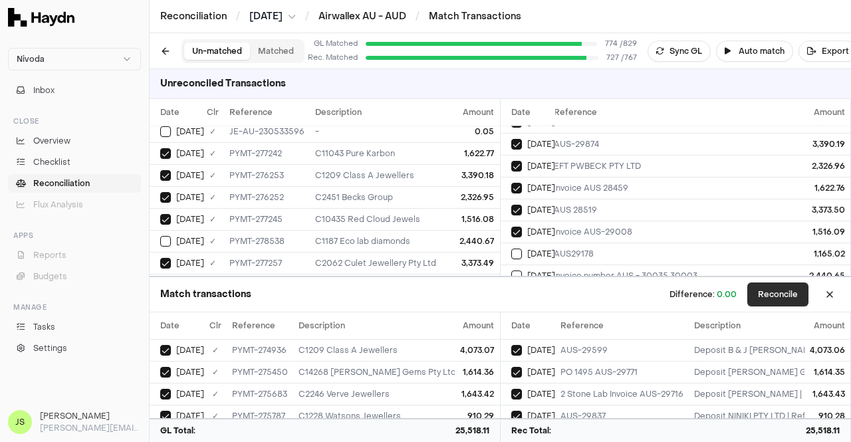
click at [778, 296] on button "Reconcile" at bounding box center [778, 295] width 61 height 24
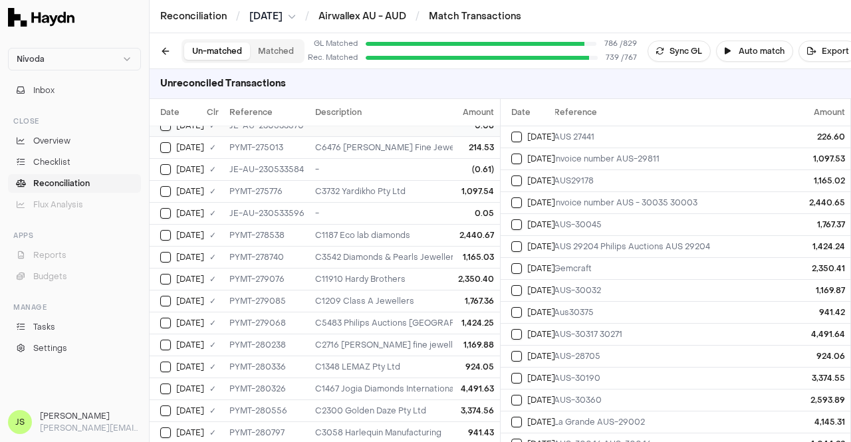
scroll to position [144, 3]
click at [586, 156] on div "Invoice number AUS-29811" at bounding box center [788, 159] width 469 height 11
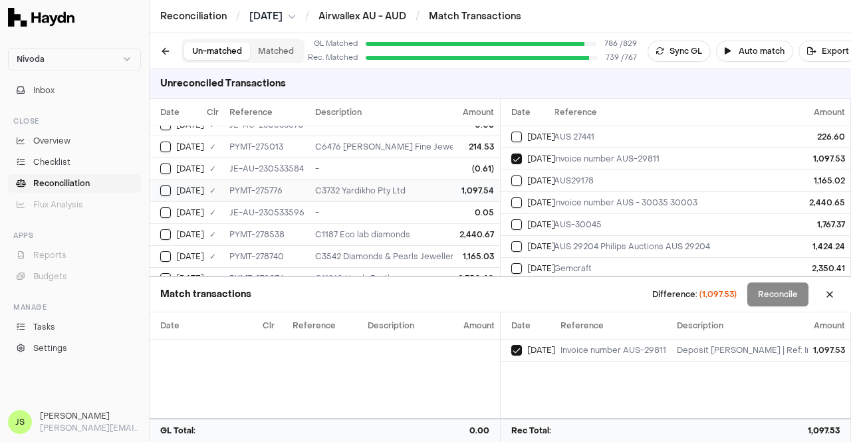
click at [459, 186] on div "1,097.54" at bounding box center [477, 191] width 36 height 11
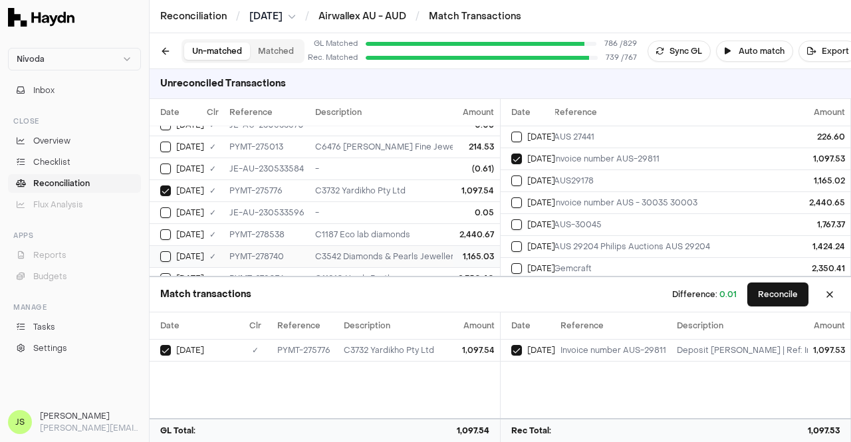
click at [454, 247] on td "1,165.03" at bounding box center [477, 256] width 47 height 22
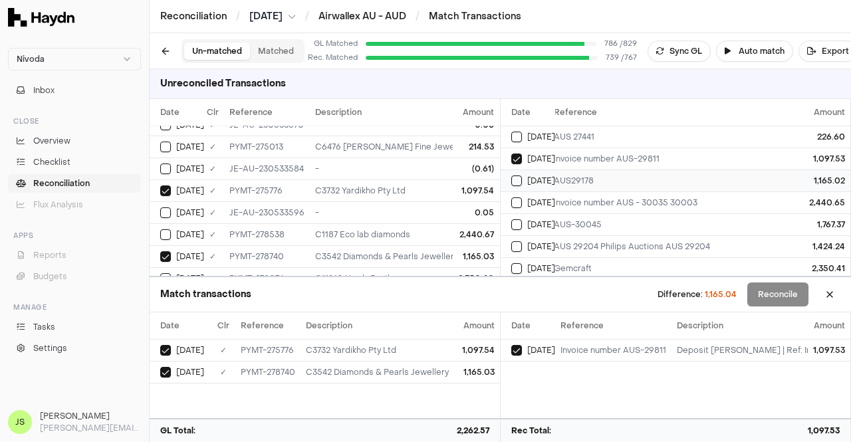
click at [541, 179] on span "[DATE]" at bounding box center [541, 181] width 28 height 11
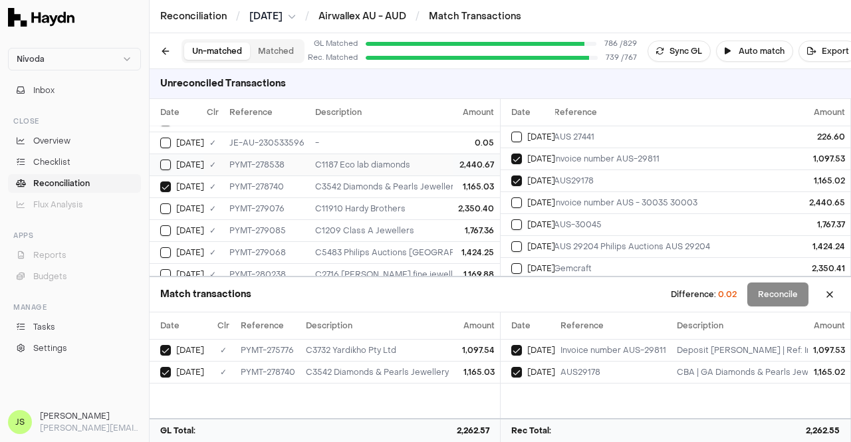
scroll to position [214, 3]
click at [380, 203] on div "C11910 Hardy Brothers" at bounding box center [472, 208] width 314 height 11
click at [398, 230] on div "C1209 Class A Jewellers" at bounding box center [472, 230] width 314 height 11
click at [551, 220] on span "[DATE]" at bounding box center [541, 225] width 28 height 11
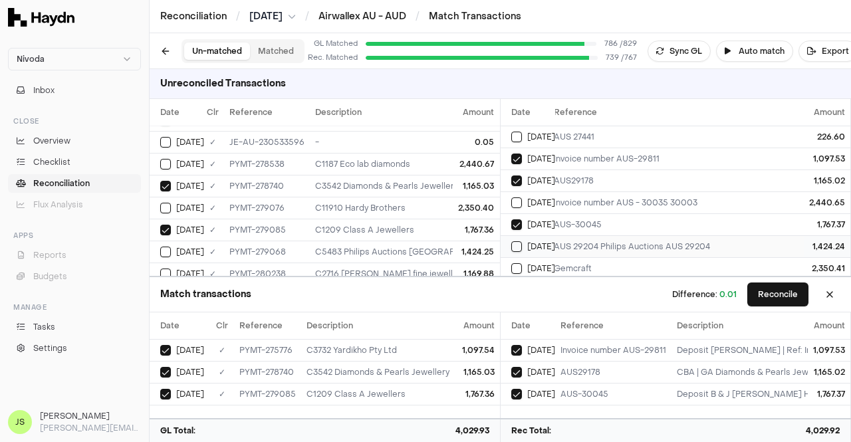
click at [554, 244] on span "[DATE]" at bounding box center [541, 246] width 28 height 11
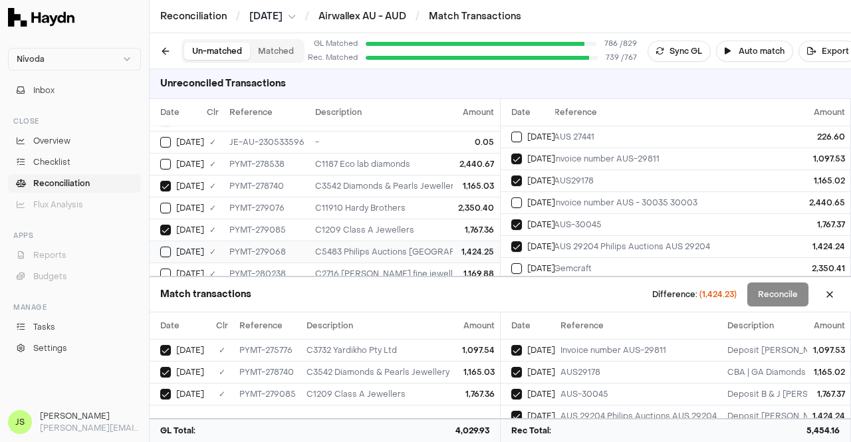
click at [454, 245] on td "1,424.25" at bounding box center [477, 252] width 47 height 22
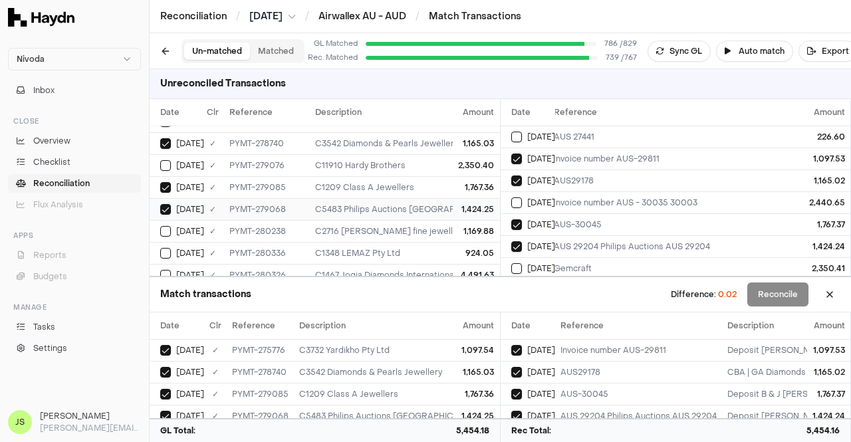
scroll to position [258, 3]
click at [437, 225] on div "C2716 [PERSON_NAME] fine jewellery" at bounding box center [472, 230] width 314 height 11
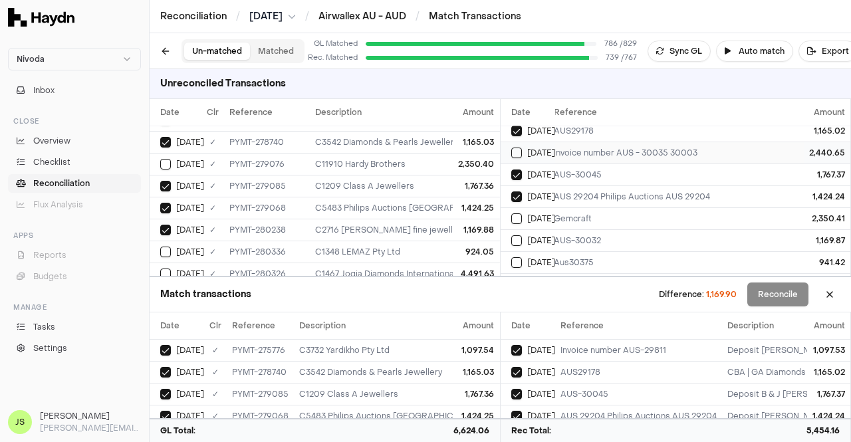
scroll to position [51, 7]
click at [589, 231] on td "AUS-30032" at bounding box center [789, 239] width 480 height 22
click at [440, 247] on div "C1348 LEMAZ Pty Ltd" at bounding box center [472, 252] width 314 height 11
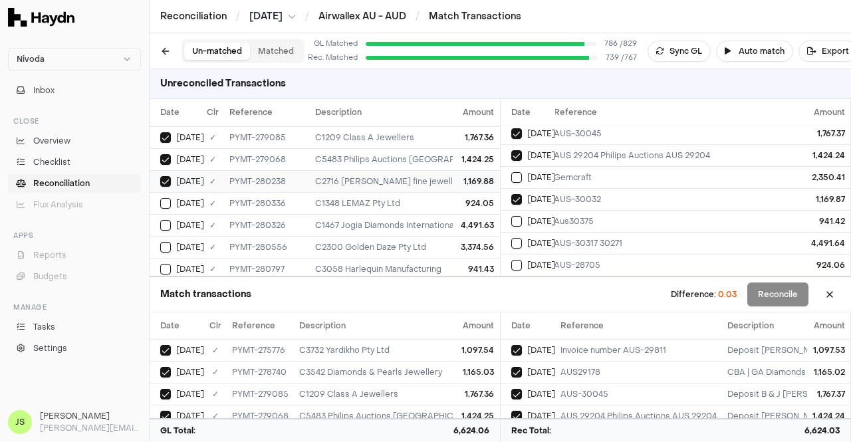
scroll to position [307, 3]
click at [454, 192] on td "924.05" at bounding box center [477, 203] width 47 height 22
click at [609, 261] on div "AUS-28705" at bounding box center [788, 265] width 469 height 11
click at [463, 264] on div "941.43" at bounding box center [477, 268] width 36 height 11
click at [563, 218] on div "Aus30375" at bounding box center [788, 221] width 469 height 11
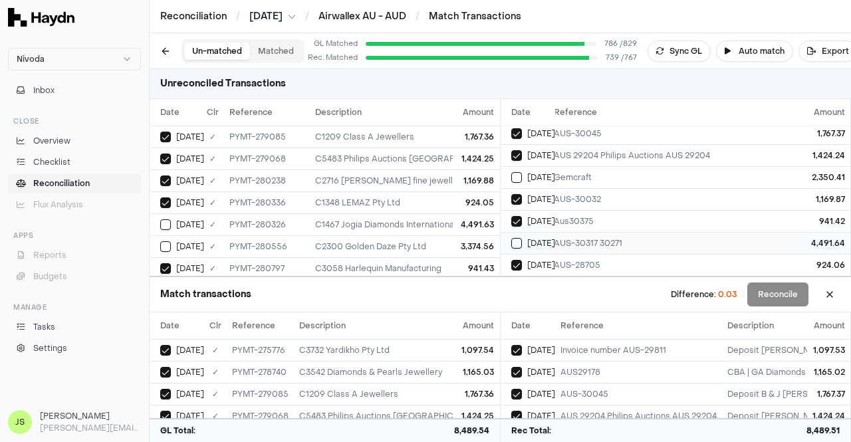
click at [560, 238] on div "AUS-30317 30271" at bounding box center [788, 243] width 469 height 11
click at [391, 220] on div "C1467 Jogia Diamonds International" at bounding box center [472, 225] width 314 height 11
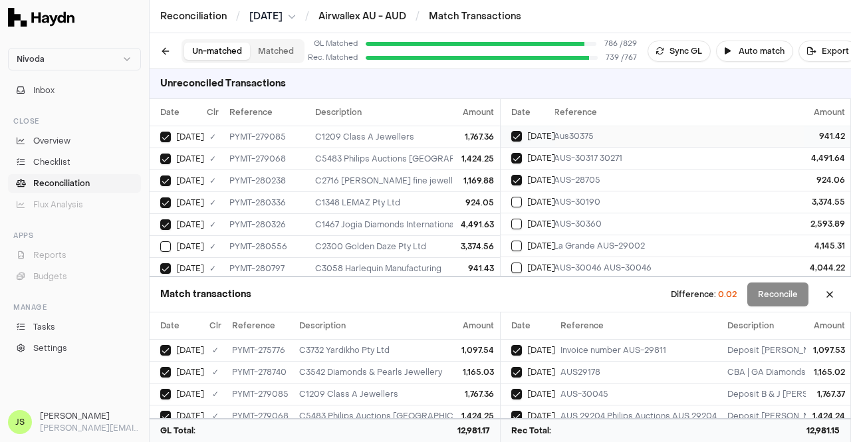
scroll to position [177, 7]
click at [634, 196] on div "AUS-30190" at bounding box center [788, 201] width 469 height 11
click at [464, 242] on div "3,374.56" at bounding box center [477, 246] width 36 height 11
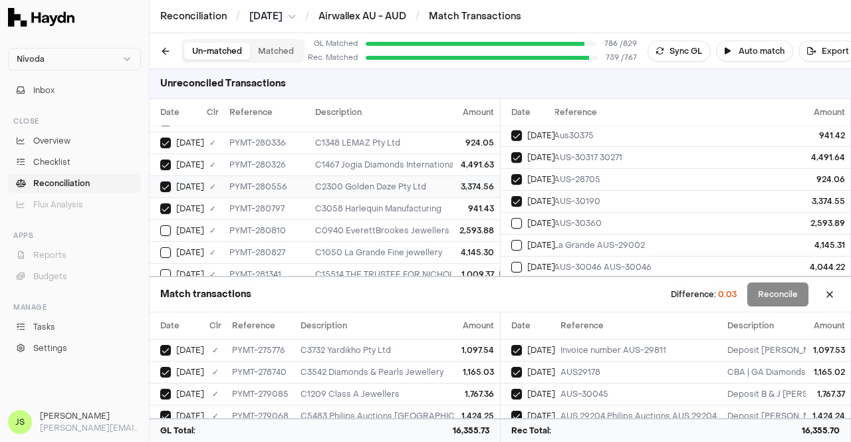
scroll to position [385, 3]
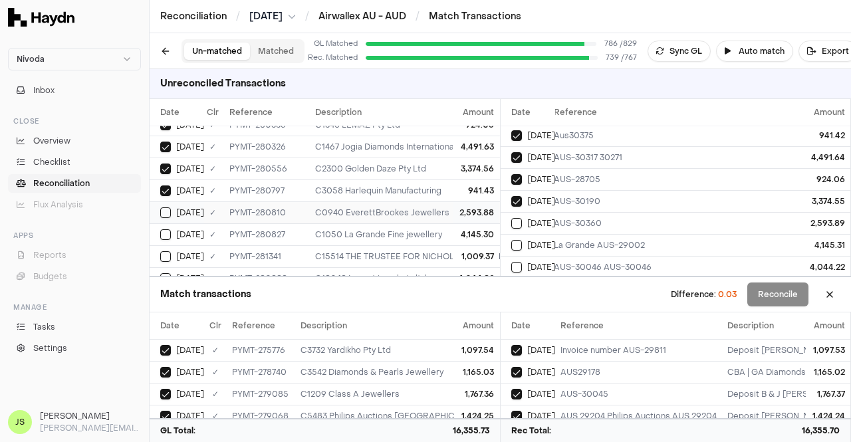
click at [442, 208] on div "C0940 EverettBrookes Jewellers" at bounding box center [472, 213] width 314 height 11
click at [538, 220] on span "[DATE]" at bounding box center [541, 223] width 28 height 11
click at [543, 240] on span "[DATE]" at bounding box center [541, 245] width 28 height 11
click at [442, 229] on div "C1050 La Grande Fine jewellery" at bounding box center [472, 234] width 314 height 11
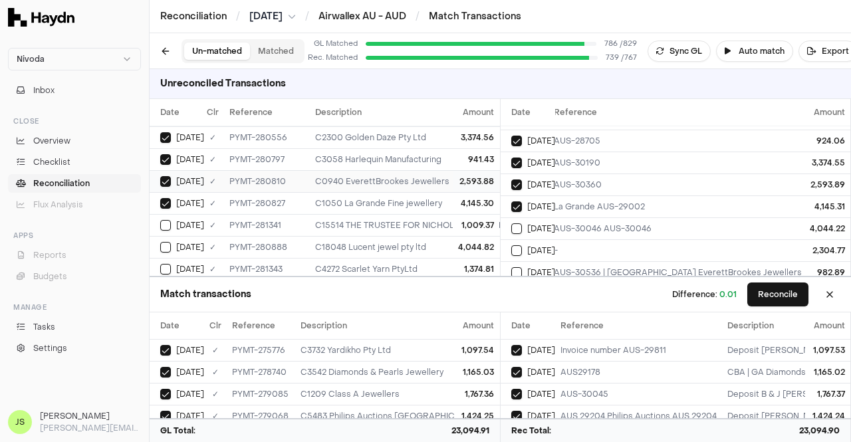
scroll to position [420, 3]
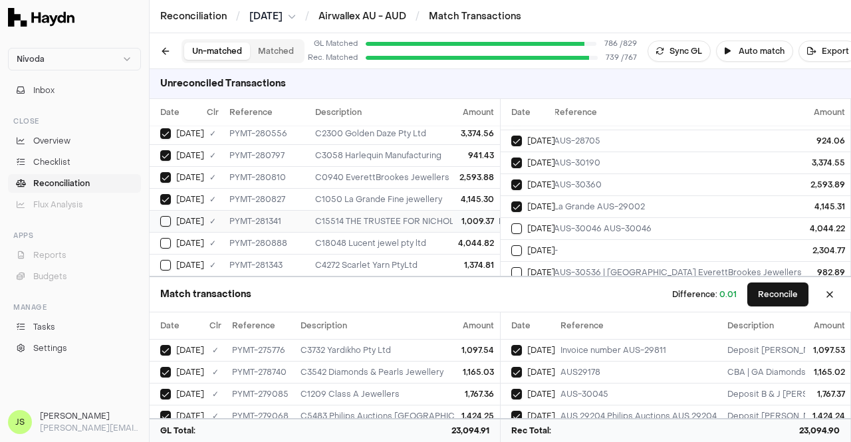
click at [463, 225] on td "1,009.37" at bounding box center [477, 221] width 47 height 22
click at [463, 243] on td "4,044.82" at bounding box center [477, 243] width 47 height 22
click at [553, 227] on span "[DATE]" at bounding box center [541, 228] width 28 height 11
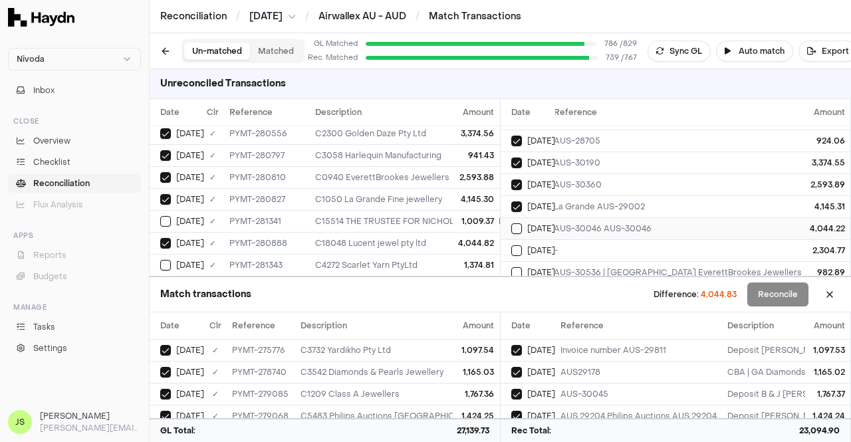
click at [553, 227] on span "[DATE]" at bounding box center [541, 228] width 28 height 11
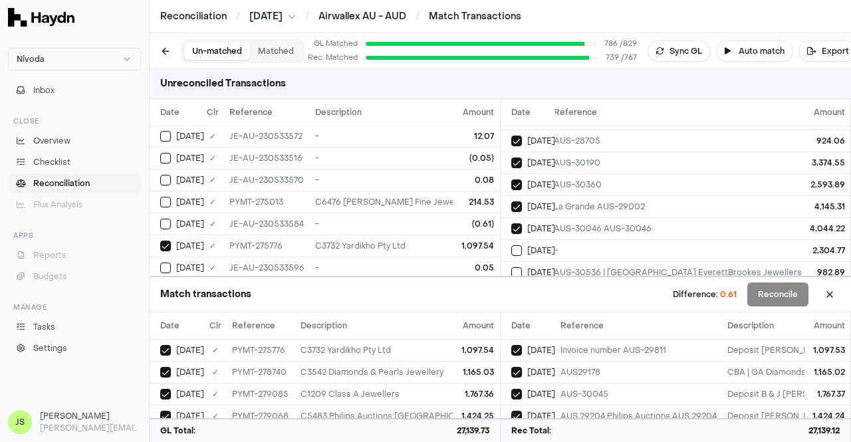
scroll to position [89, 3]
click at [318, 218] on div "-" at bounding box center [472, 223] width 314 height 11
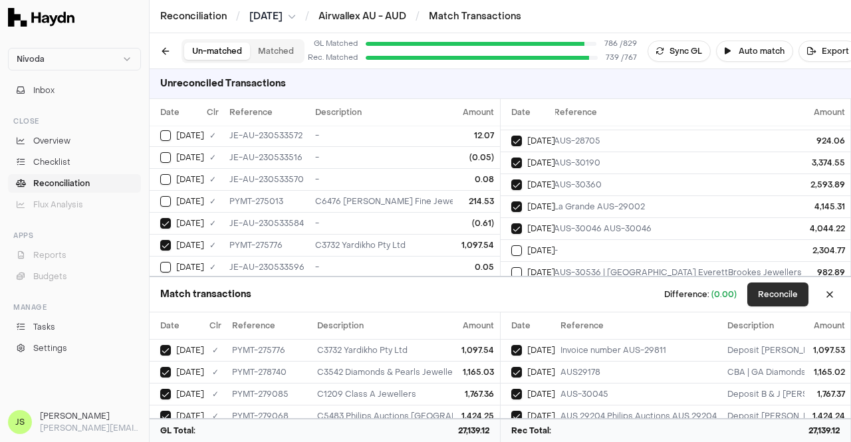
click at [776, 290] on button "Reconcile" at bounding box center [778, 295] width 61 height 24
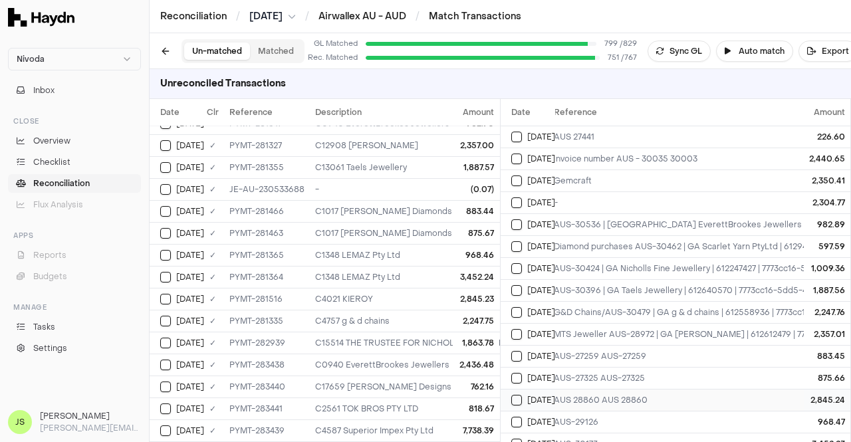
scroll to position [41, 7]
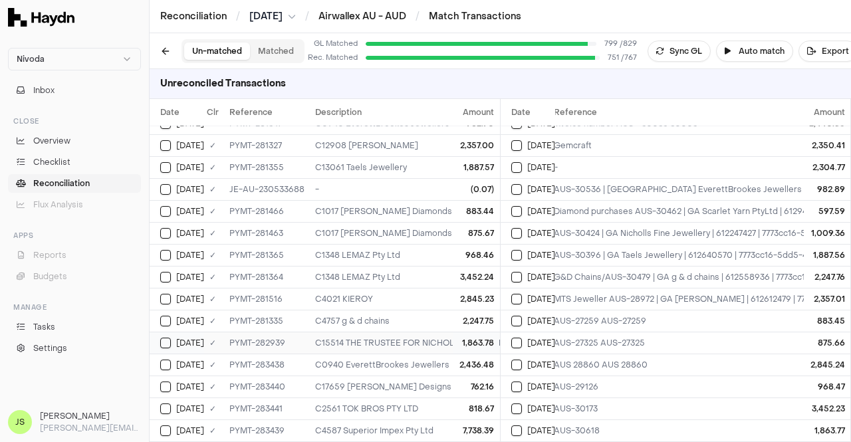
click at [430, 332] on td "C15514 THE TRUSTEE FOR NICHOLLS FAMILY TRUST t/a Nicholls Fine Jewellery" at bounding box center [472, 343] width 325 height 22
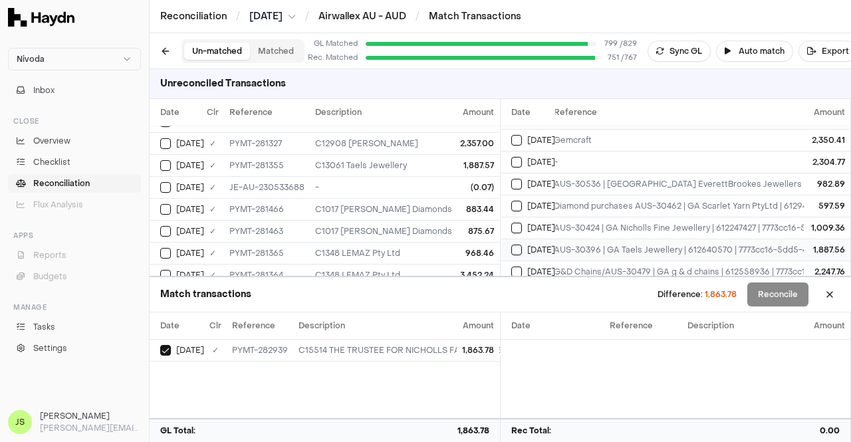
scroll to position [207, 7]
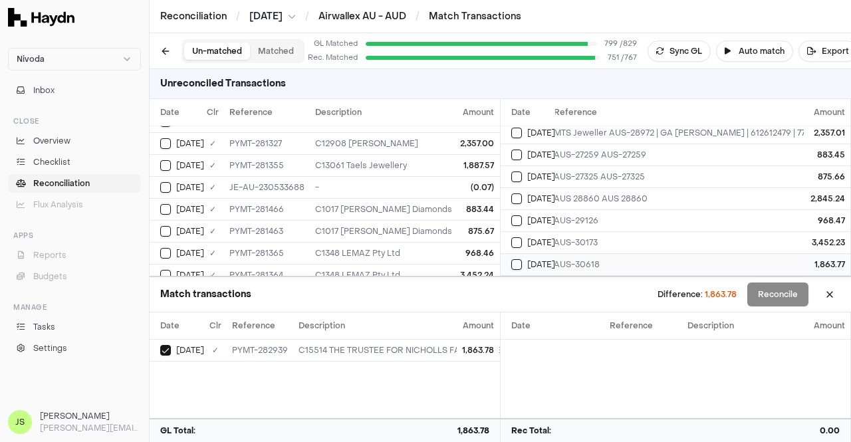
click at [587, 253] on td "AUS-30618" at bounding box center [789, 264] width 480 height 22
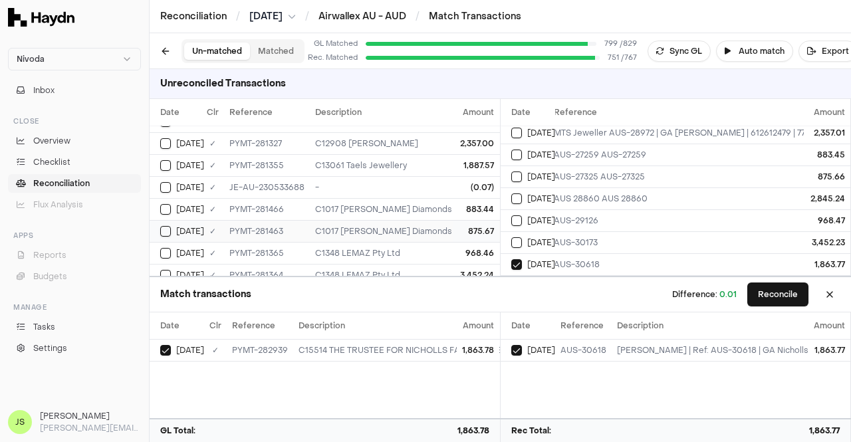
scroll to position [458, 3]
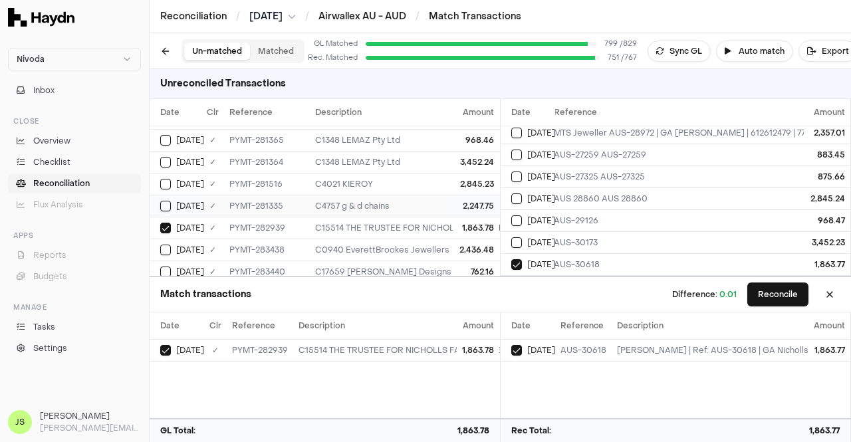
click at [405, 201] on div "C4757 g & d chains" at bounding box center [472, 206] width 314 height 11
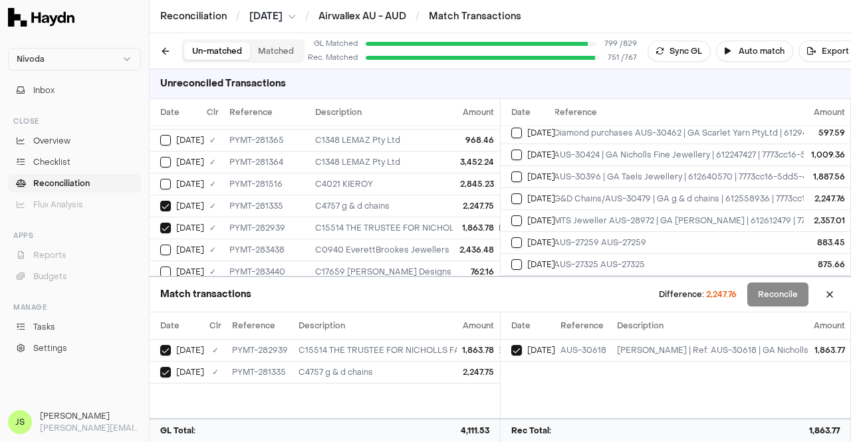
scroll to position [207, 7]
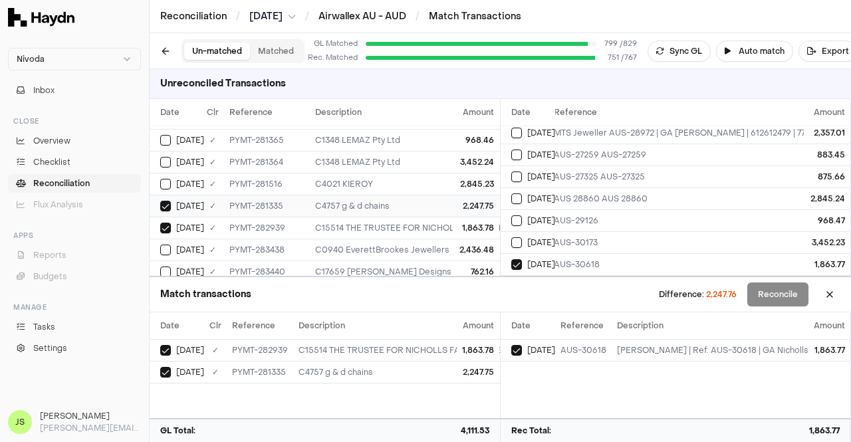
click at [425, 201] on div "C4757 g & d chains" at bounding box center [472, 206] width 314 height 11
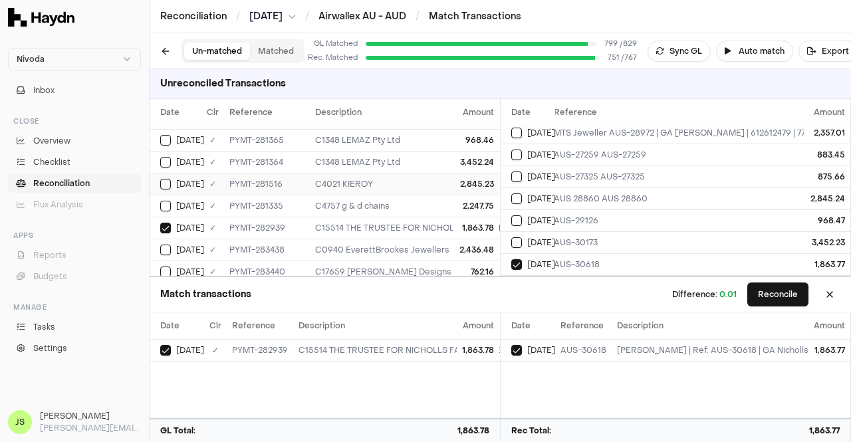
click at [279, 179] on div "PYMT-281516" at bounding box center [266, 184] width 75 height 11
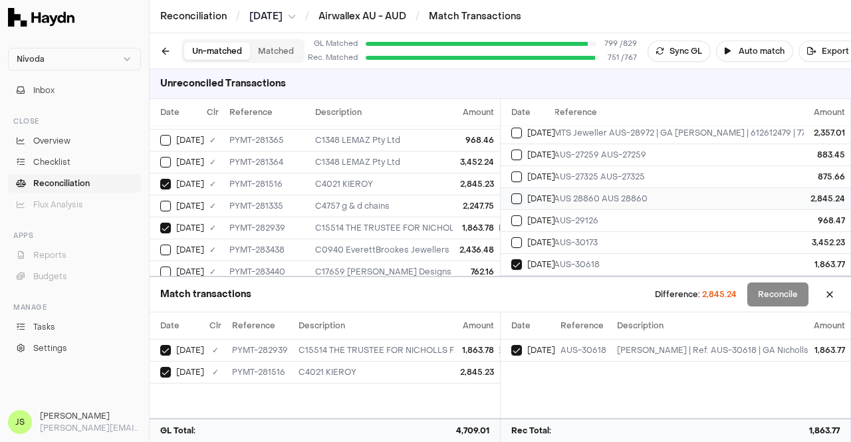
click at [551, 194] on span "[DATE]" at bounding box center [541, 199] width 28 height 11
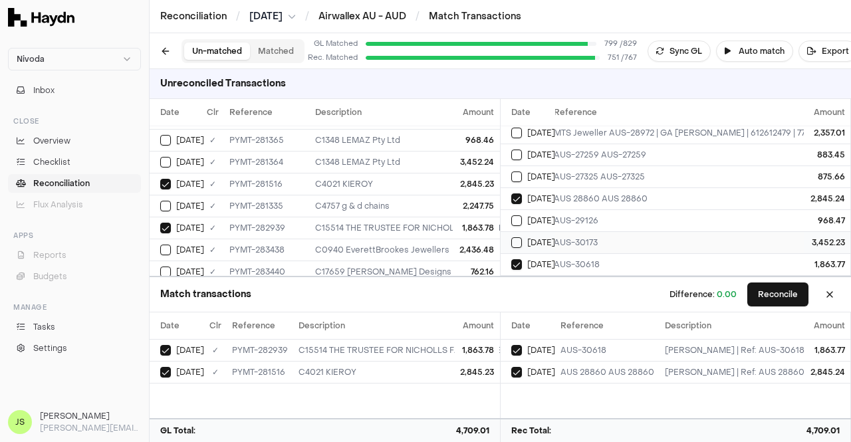
click at [545, 237] on span "[DATE]" at bounding box center [541, 242] width 28 height 11
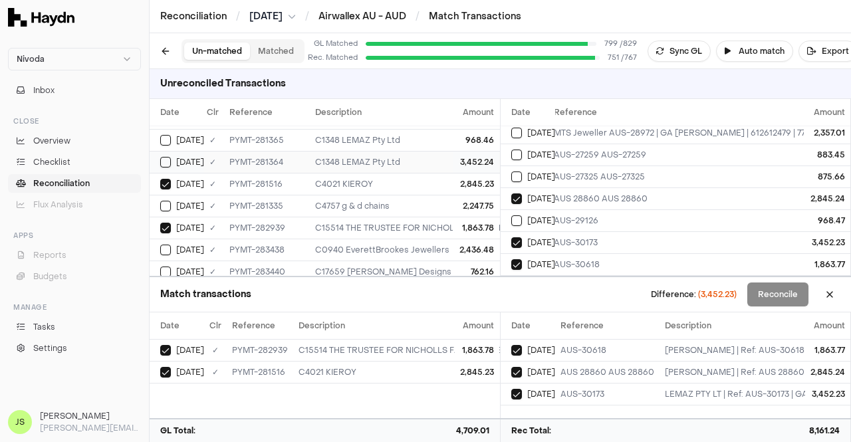
click at [429, 157] on div "C1348 LEMAZ Pty Ltd" at bounding box center [472, 162] width 314 height 11
click at [424, 124] on th "Description" at bounding box center [472, 112] width 325 height 27
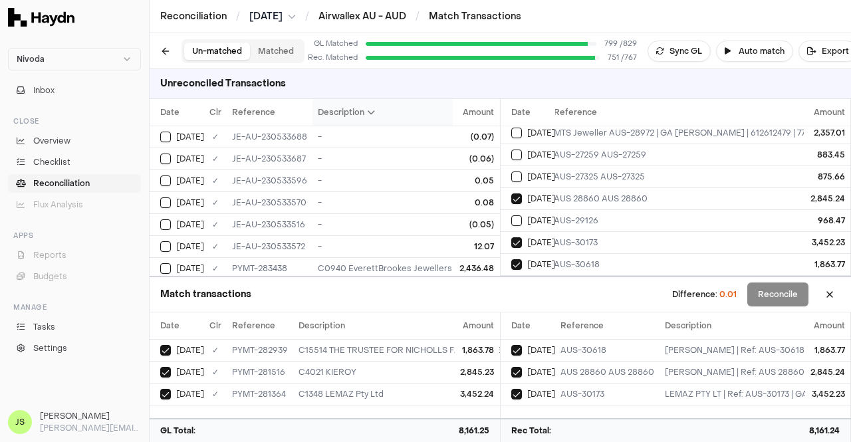
click at [350, 114] on span "Description" at bounding box center [346, 112] width 57 height 11
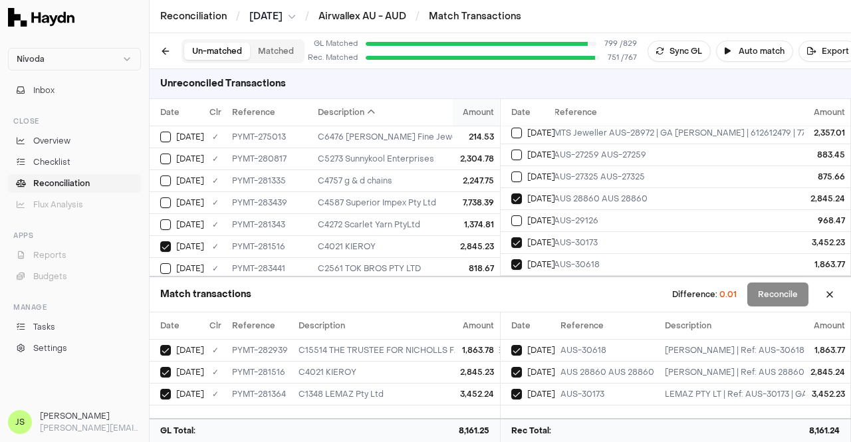
click at [464, 116] on span "Amount" at bounding box center [479, 112] width 31 height 11
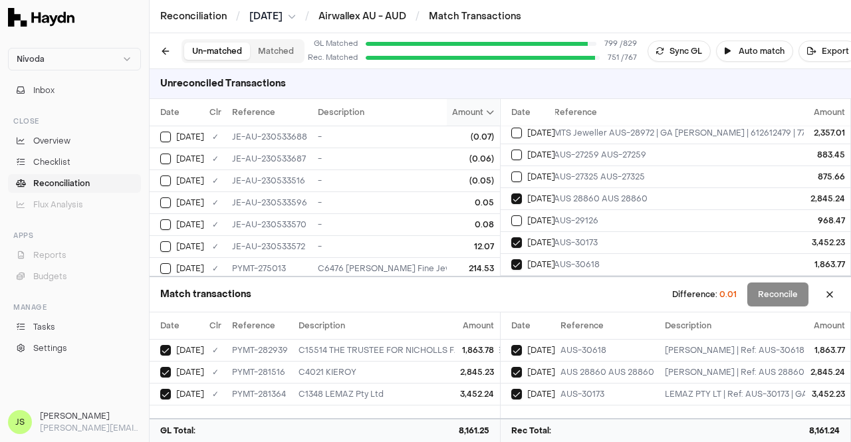
click at [487, 112] on icon at bounding box center [491, 112] width 8 height 8
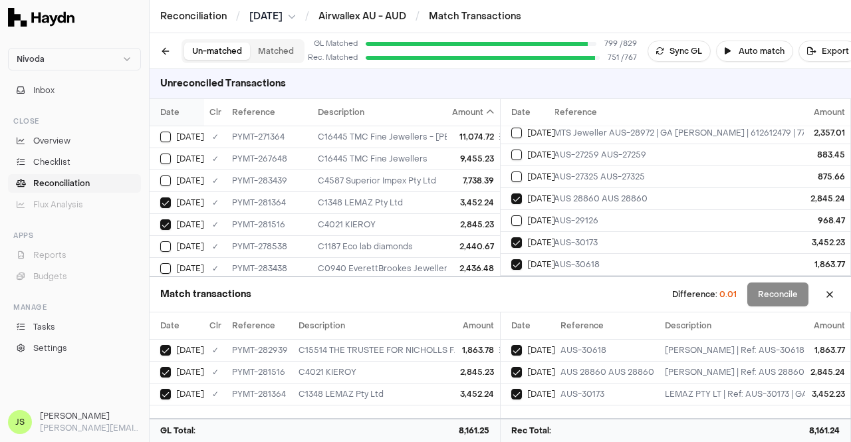
click at [193, 112] on th "Date" at bounding box center [177, 112] width 55 height 27
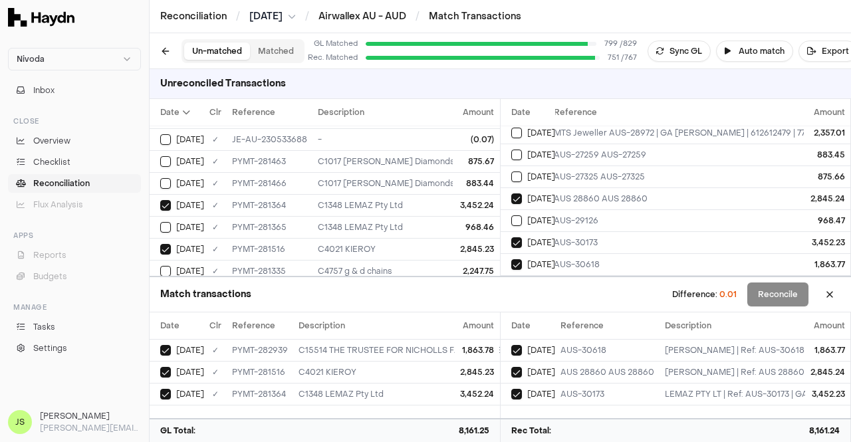
scroll to position [394, 0]
click at [533, 216] on span "[DATE]" at bounding box center [541, 221] width 28 height 11
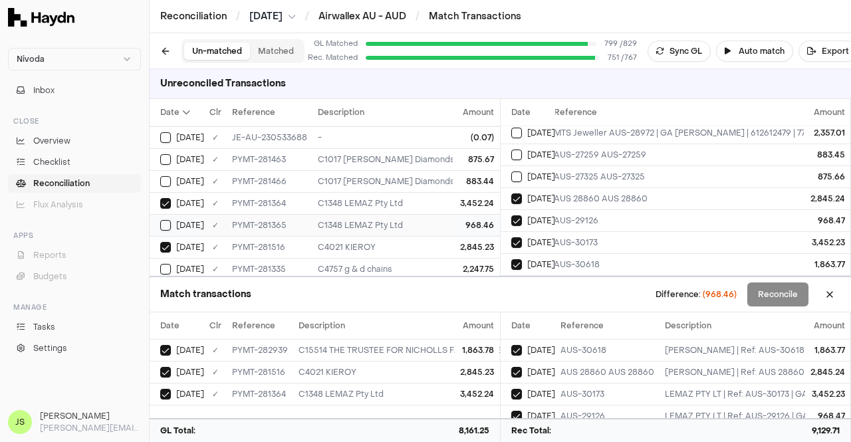
click at [454, 221] on td "968.46" at bounding box center [477, 225] width 47 height 22
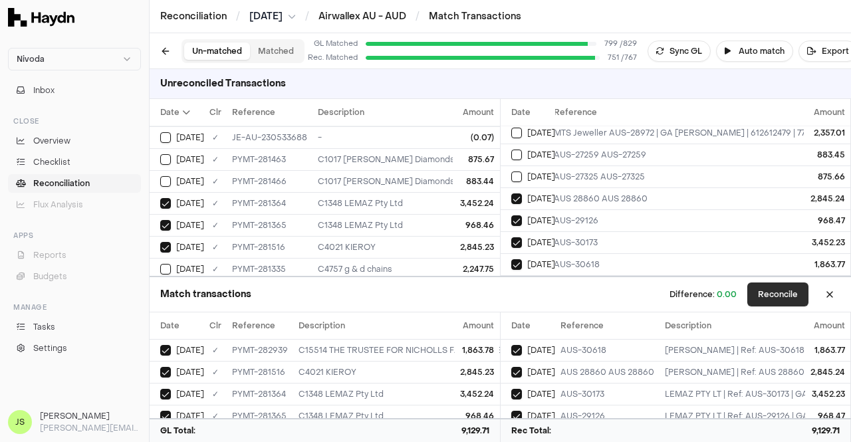
click at [759, 286] on button "Reconcile" at bounding box center [778, 295] width 61 height 24
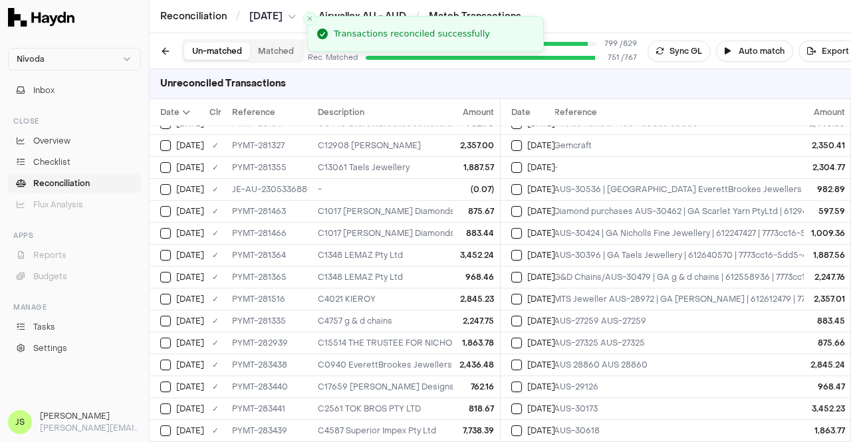
scroll to position [0, 7]
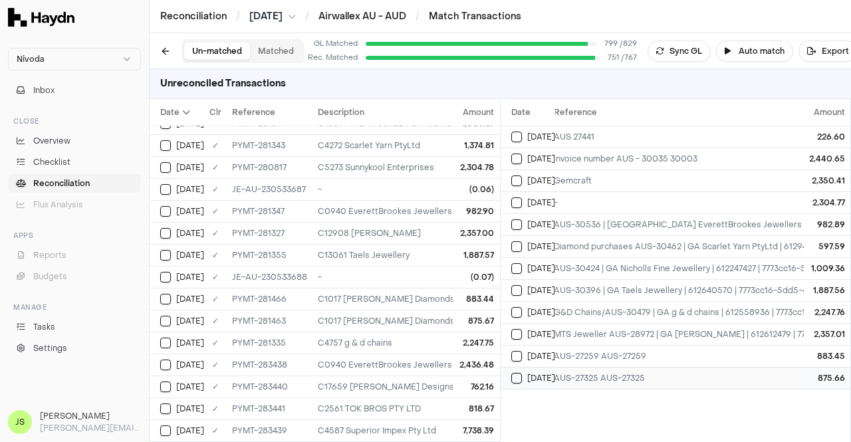
click at [627, 378] on div "AUS-27325 AUS-27325" at bounding box center [788, 378] width 469 height 11
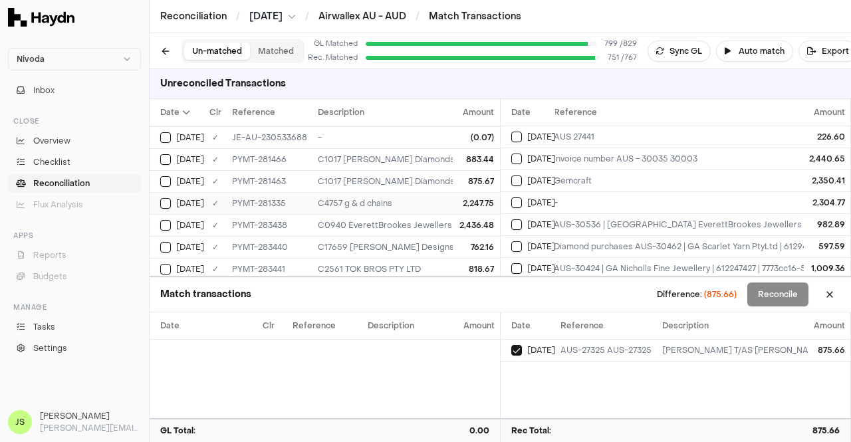
scroll to position [424, 0]
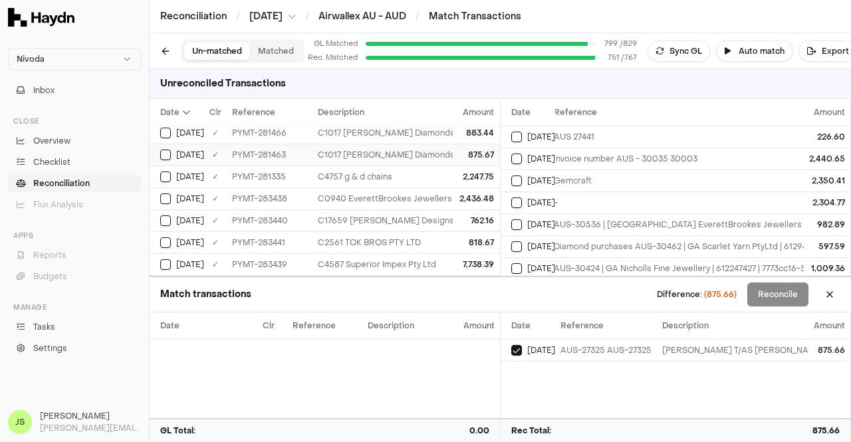
click at [459, 151] on div "875.67" at bounding box center [477, 155] width 36 height 11
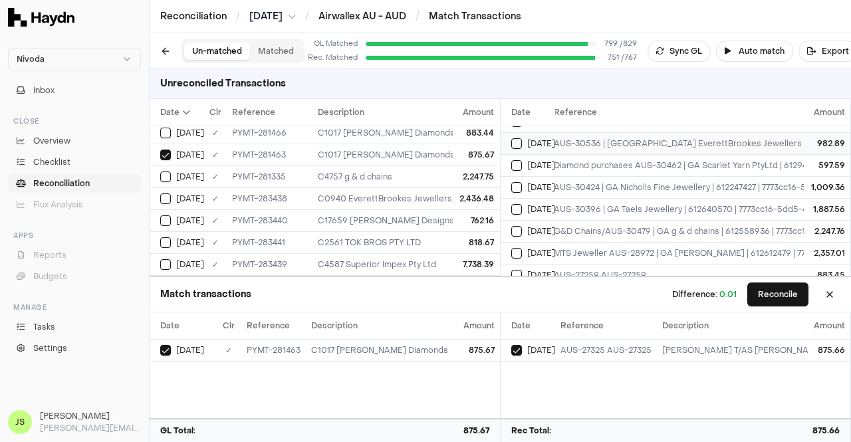
scroll to position [82, 7]
click at [482, 231] on td "818.67" at bounding box center [477, 242] width 47 height 22
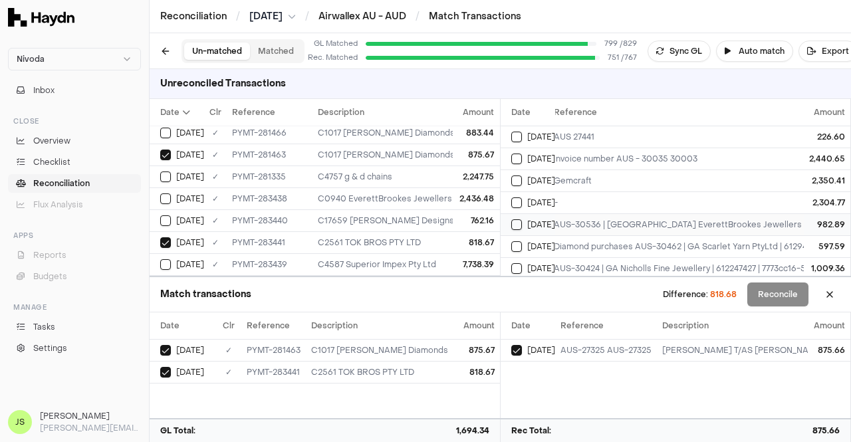
scroll to position [120, 7]
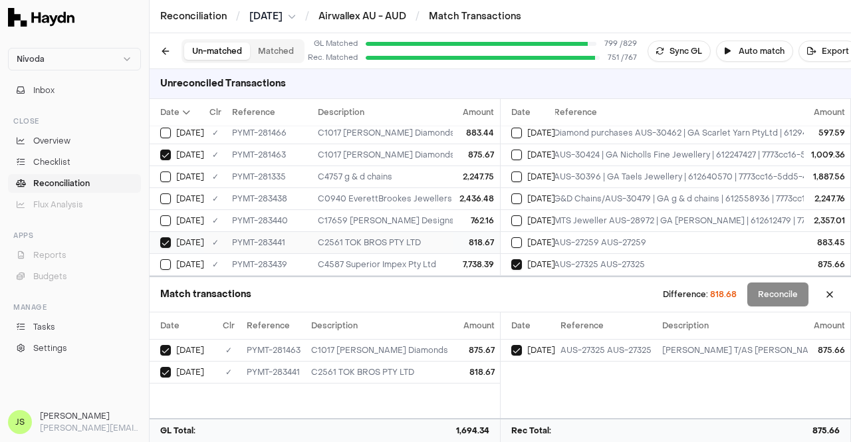
click at [303, 237] on div "PYMT-283441" at bounding box center [269, 242] width 75 height 11
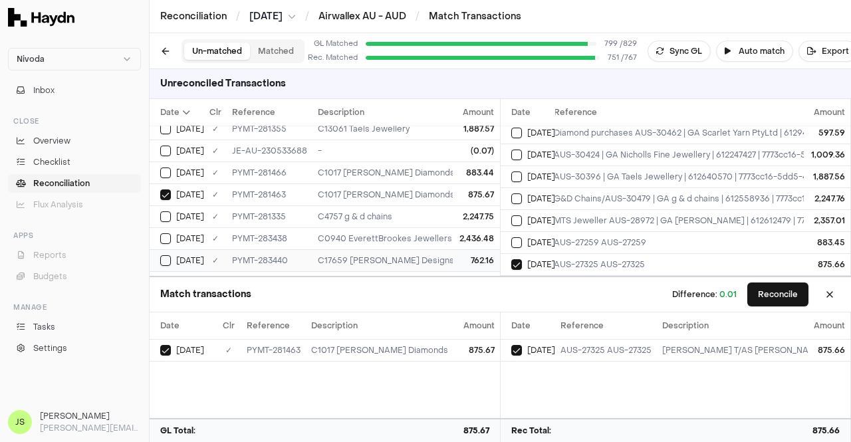
scroll to position [380, 0]
click at [394, 168] on div "C1017 [PERSON_NAME] Diamonds" at bounding box center [475, 173] width 314 height 11
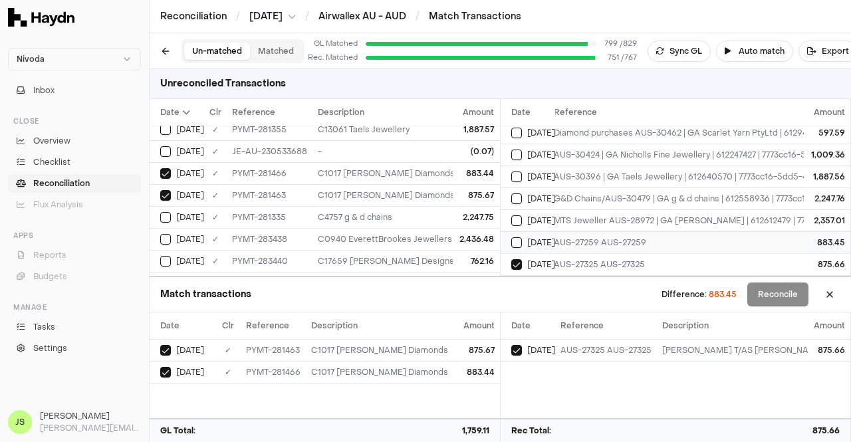
click at [588, 237] on div "AUS-27259 AUS-27259" at bounding box center [788, 242] width 469 height 11
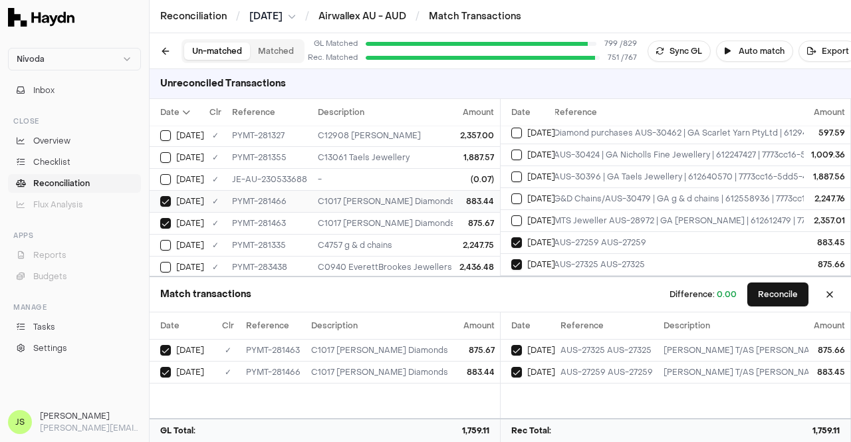
scroll to position [352, 0]
click at [567, 216] on div "MTS Jeweller AUS-28972 | GA [PERSON_NAME] | 612612479 | 7773cc16-5dd5-484e-96b1…" at bounding box center [788, 221] width 469 height 11
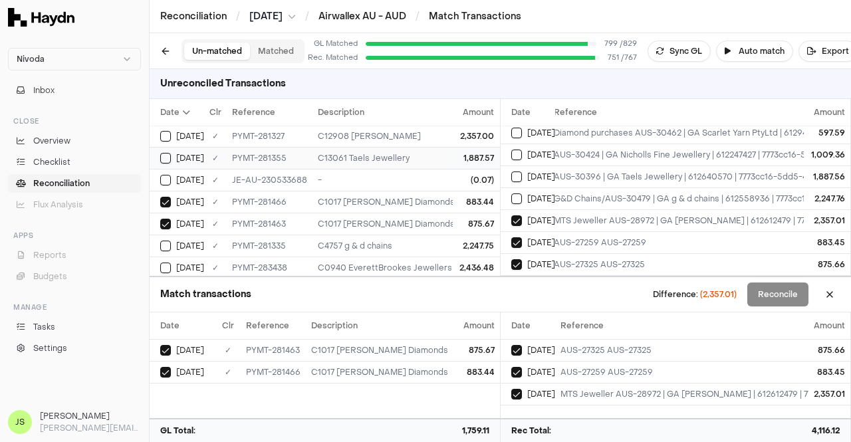
scroll to position [323, 0]
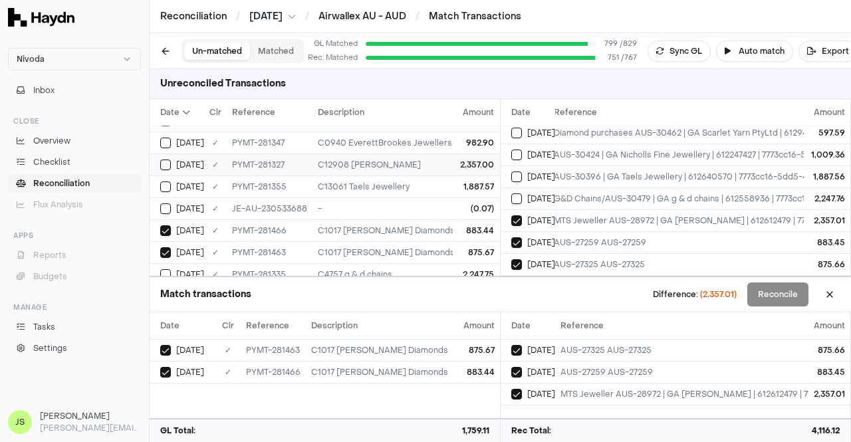
click at [417, 162] on div "C12908 [PERSON_NAME]" at bounding box center [475, 165] width 314 height 11
click at [413, 186] on div "C13061 Taels Jewellery" at bounding box center [475, 187] width 314 height 11
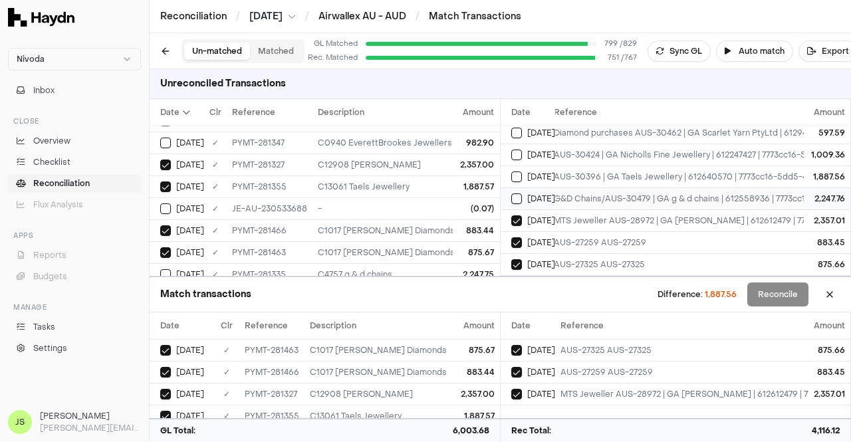
click at [558, 194] on div "G&D Chains/AUS-30479 | GA g & d chains | 612558936 | 7773cc16-5dd5-484e-96b1-dc…" at bounding box center [788, 199] width 469 height 11
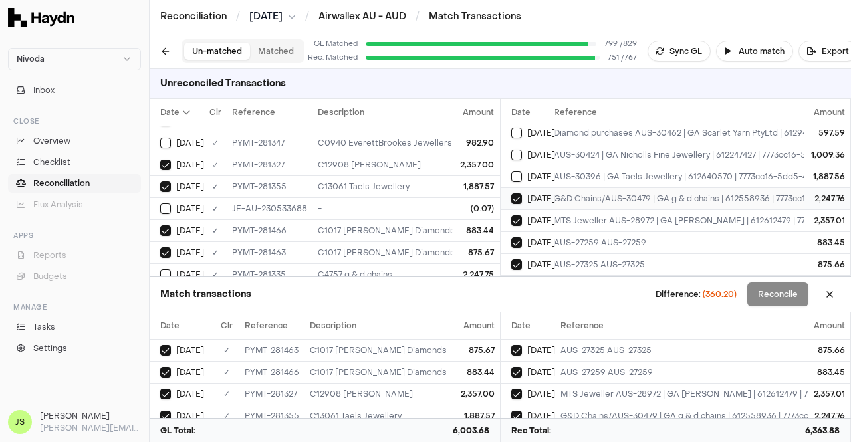
click at [558, 194] on div "G&D Chains/AUS-30479 | GA g & d chains | 612558936 | 7773cc16-5dd5-484e-96b1-dc…" at bounding box center [788, 199] width 469 height 11
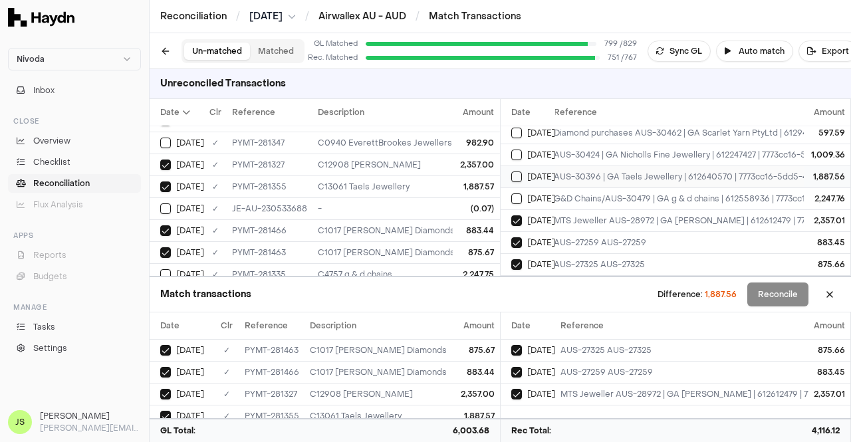
click at [571, 166] on td "AUS-30396 | GA Taels Jewellery | 612640570 | 7773cc16-5dd5-484e-96b1-dcbdf76dc8…" at bounding box center [789, 177] width 480 height 22
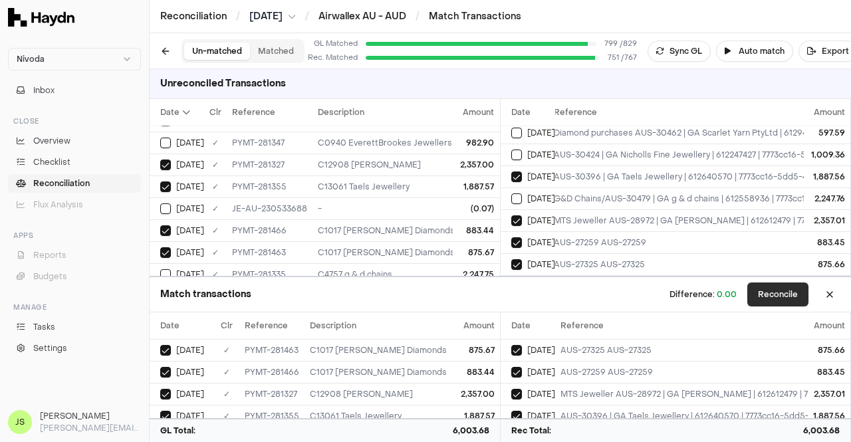
click at [795, 291] on button "Reconcile" at bounding box center [778, 295] width 61 height 24
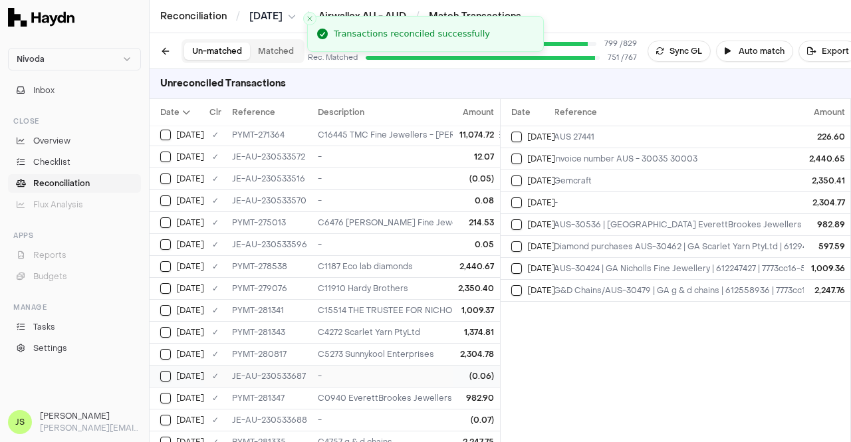
scroll to position [72, 0]
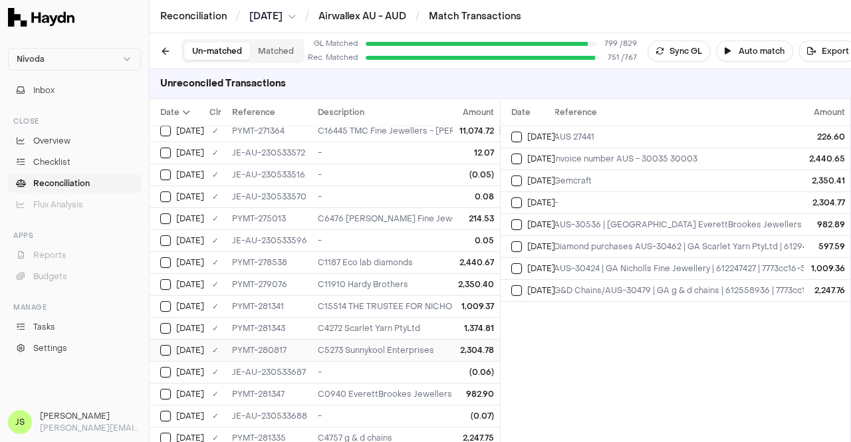
click at [399, 345] on div "C5273 Sunnykool Enterprises" at bounding box center [475, 350] width 314 height 11
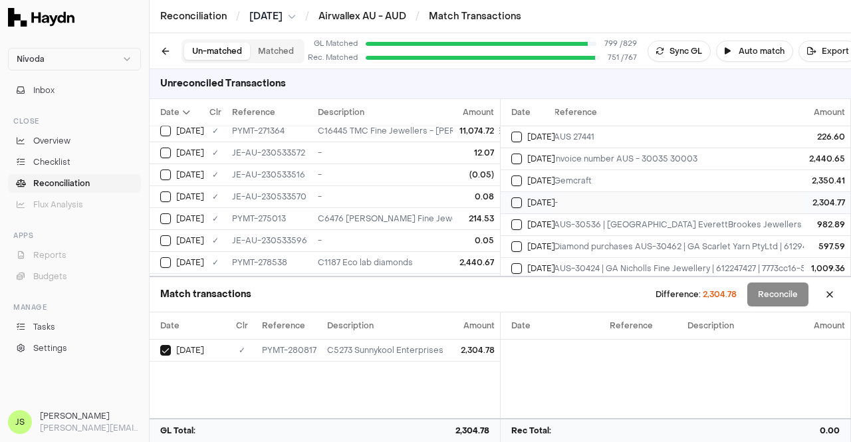
click at [672, 199] on div "-" at bounding box center [788, 203] width 469 height 11
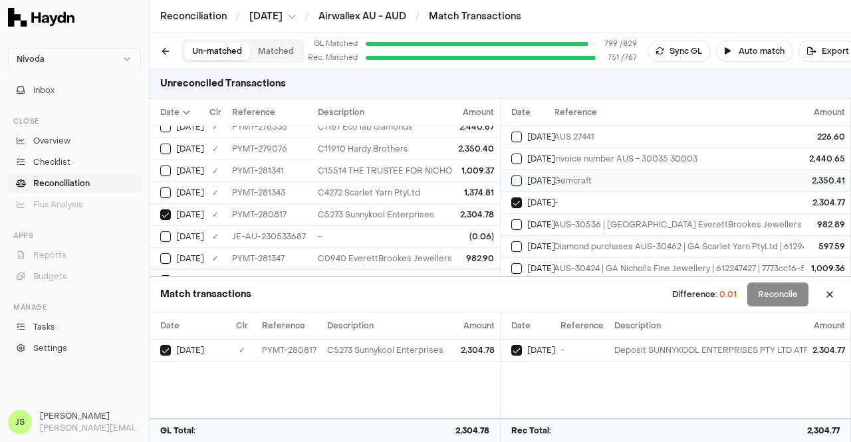
scroll to position [33, 7]
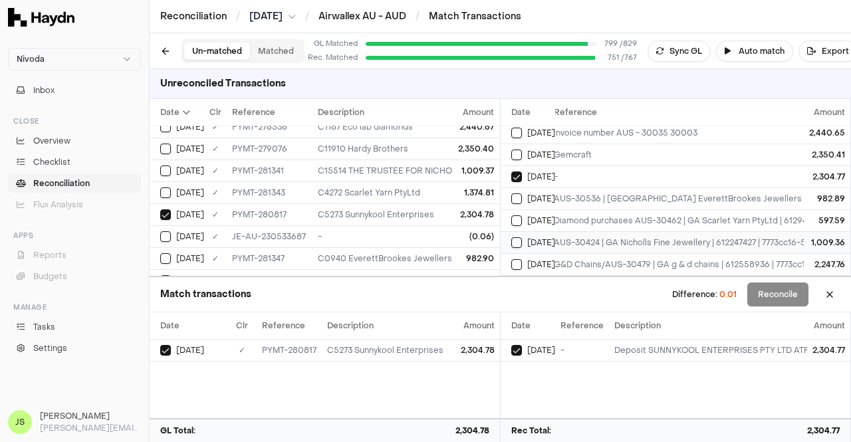
click at [593, 237] on div "AUS-30424 | GA Nicholls Fine Jewellery | 612247427 | 7773cc16-5dd5-484e-96b1-dc…" at bounding box center [788, 242] width 469 height 11
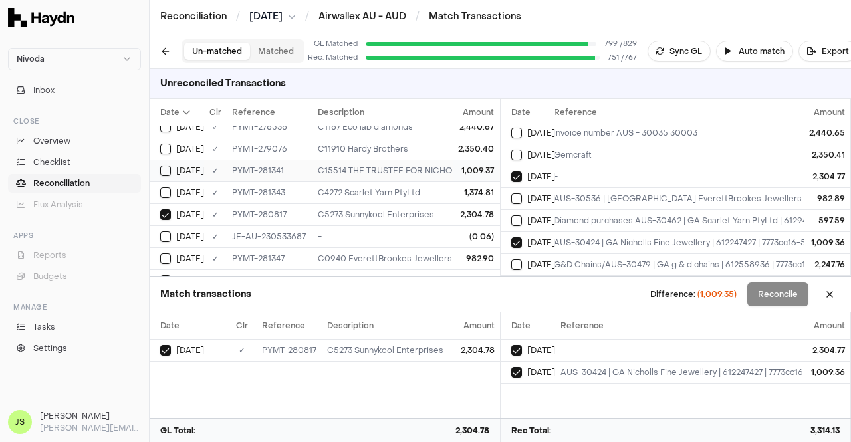
click at [414, 160] on td "C15514 THE TRUSTEE FOR NICHOLLS FAMILY TRUST t/a Nicholls Fine Jewellery" at bounding box center [475, 171] width 325 height 22
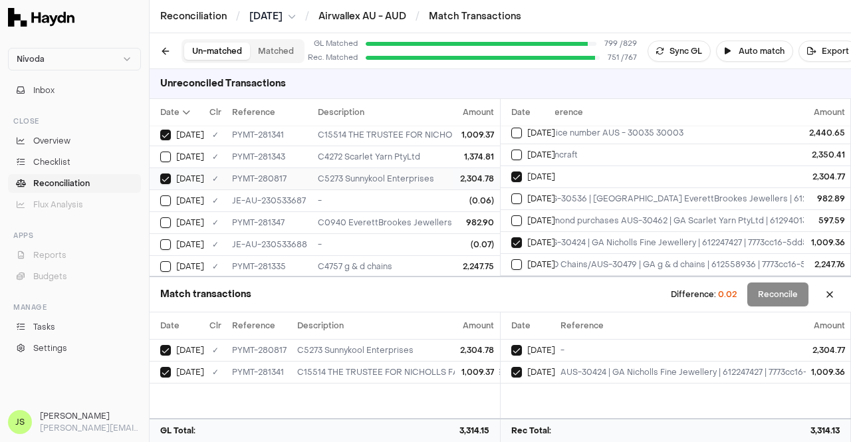
scroll to position [245, 0]
click at [290, 260] on div "PYMT-281335" at bounding box center [269, 265] width 75 height 11
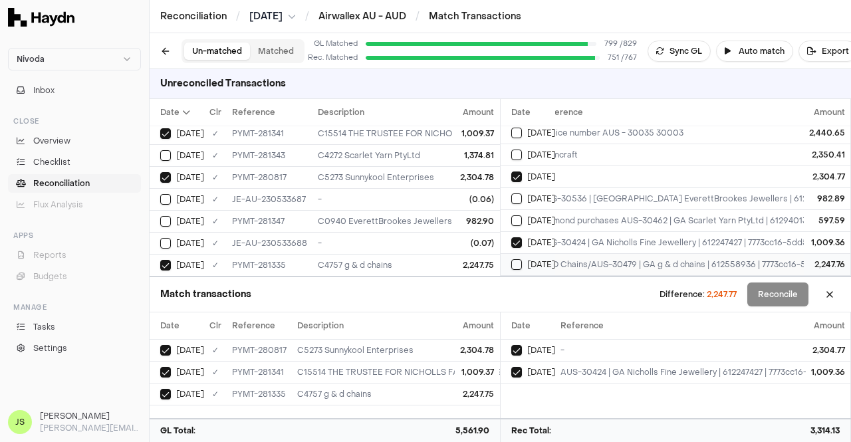
click at [559, 259] on div "G&D Chains/AUS-30479 | GA g & d chains | 612558936 | 7773cc16-5dd5-484e-96b1-dc…" at bounding box center [774, 264] width 469 height 11
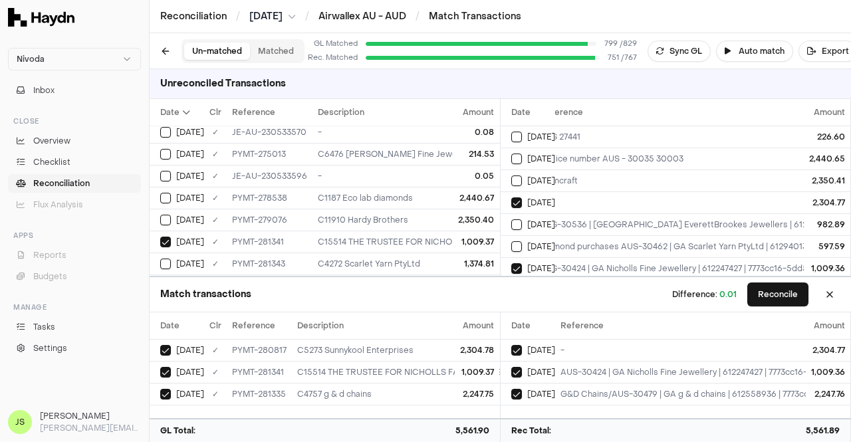
scroll to position [142, 0]
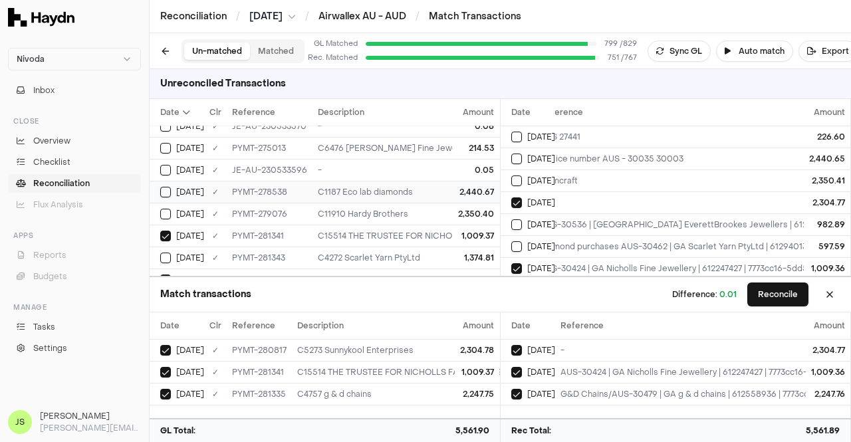
click at [333, 182] on td "C1187 Eco lab diamonds" at bounding box center [475, 192] width 325 height 22
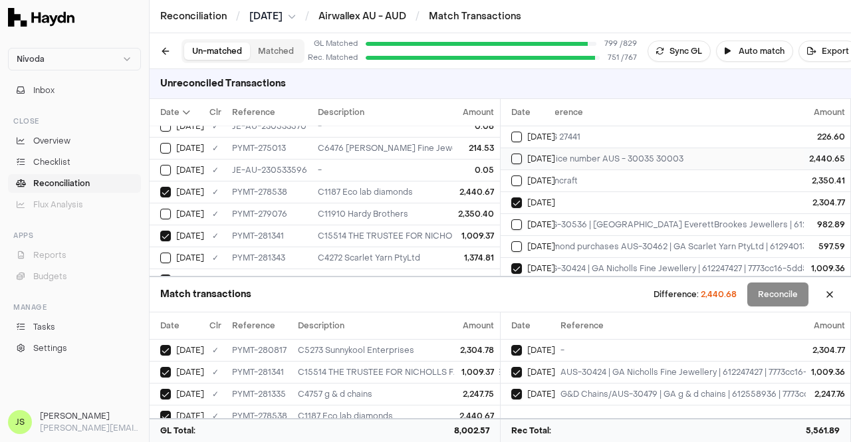
click at [571, 160] on div "invoice number AUS - 30035 30003" at bounding box center [774, 159] width 469 height 11
click at [536, 176] on span "[DATE]" at bounding box center [541, 181] width 28 height 11
click at [425, 212] on div "C11910 Hardy Brothers" at bounding box center [475, 214] width 314 height 11
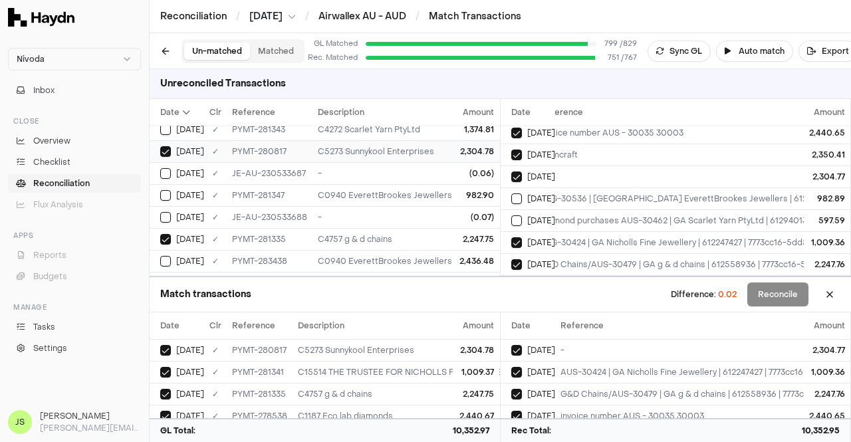
scroll to position [314, 0]
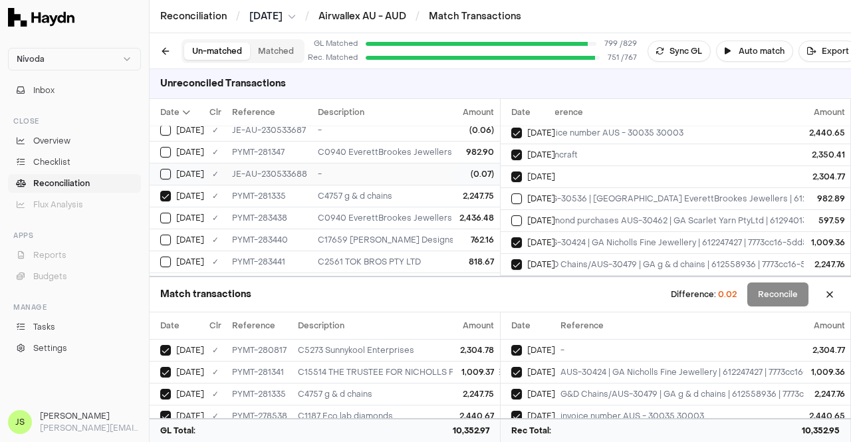
click at [412, 163] on td "-" at bounding box center [475, 174] width 325 height 22
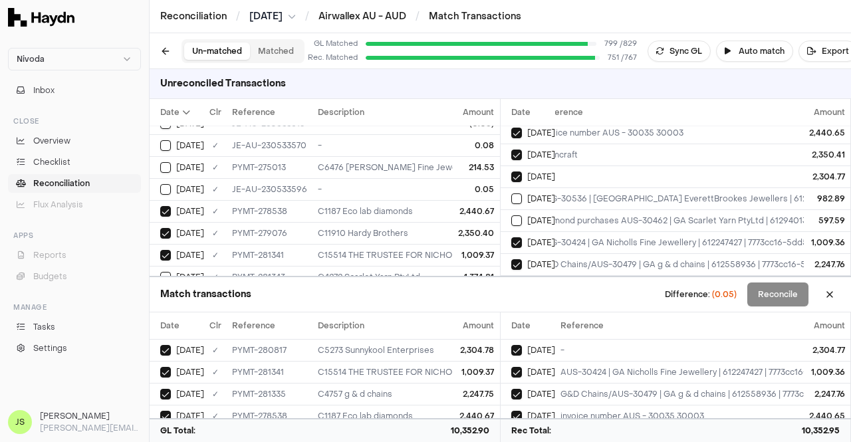
scroll to position [117, 0]
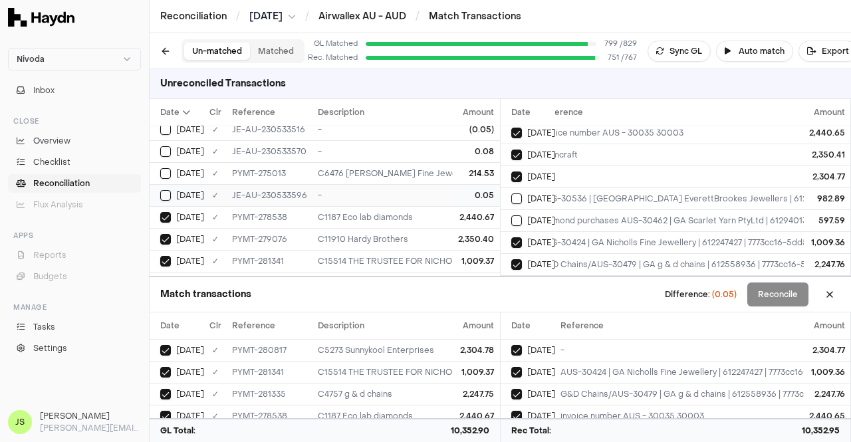
click at [399, 196] on div "-" at bounding box center [475, 195] width 314 height 11
click at [768, 300] on button "Reconcile" at bounding box center [778, 295] width 61 height 24
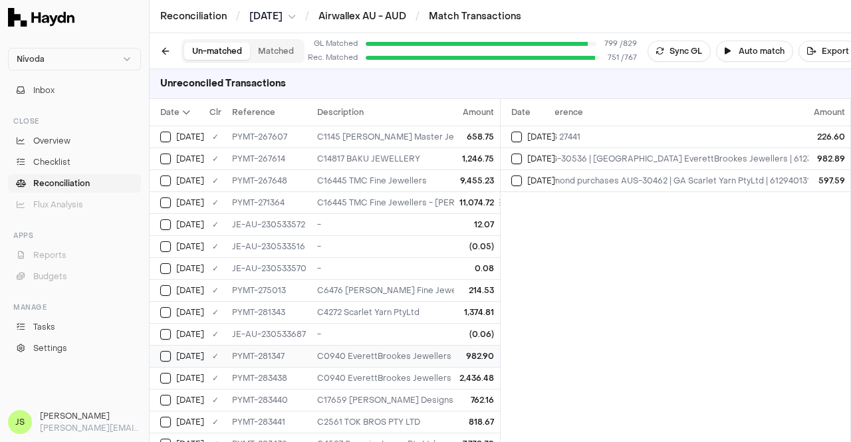
scroll to position [19, 0]
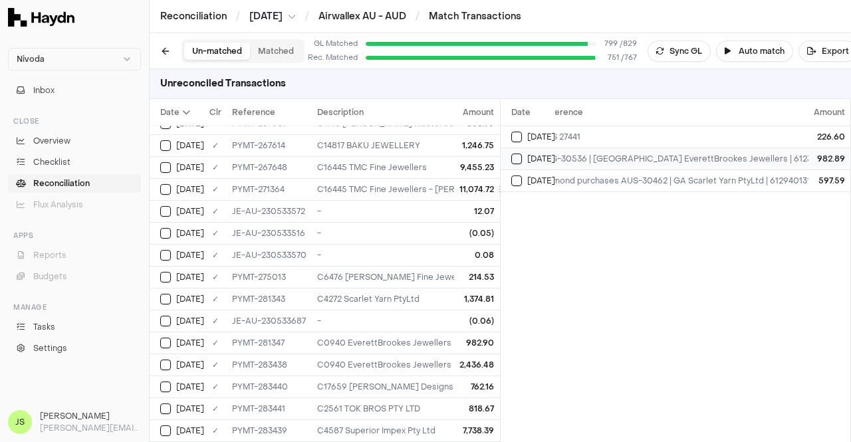
click at [610, 158] on div "AUS-30536 | [GEOGRAPHIC_DATA] EverettBrookes Jewellers | 612338191 | 7773cc16-5…" at bounding box center [774, 159] width 469 height 11
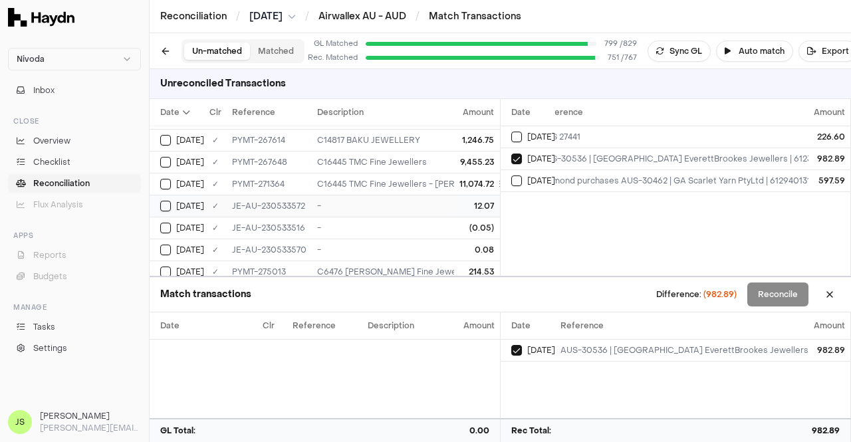
scroll to position [185, 0]
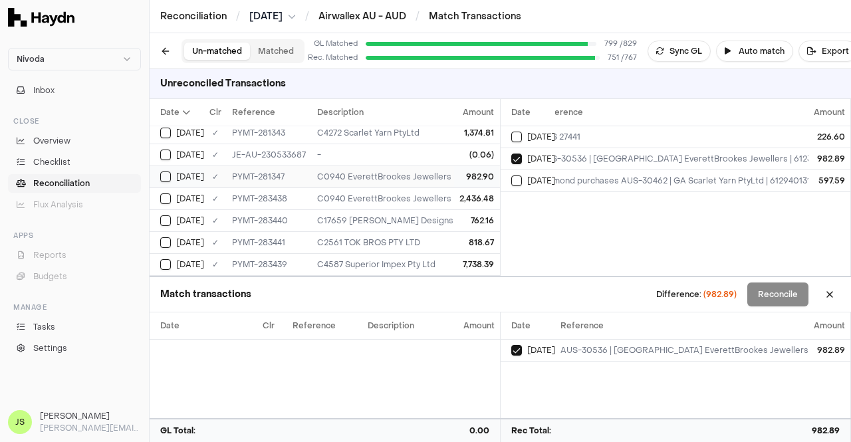
click at [414, 172] on div "C0940 EverettBrookes Jewellers" at bounding box center [471, 177] width 309 height 11
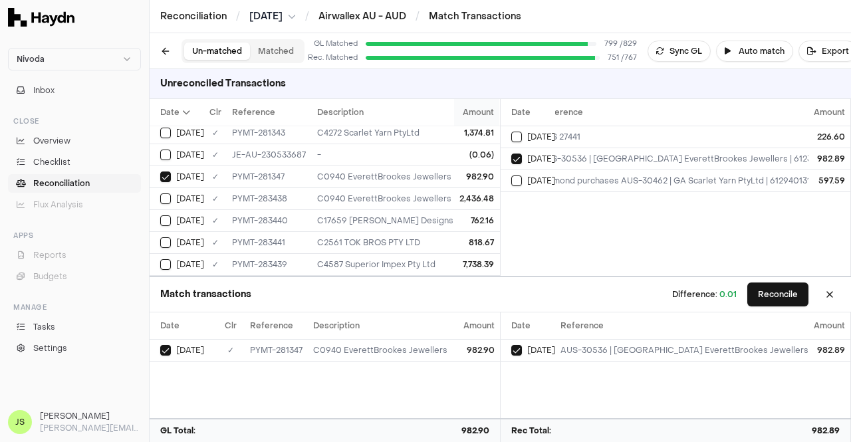
click at [468, 112] on span "Amount" at bounding box center [479, 112] width 31 height 11
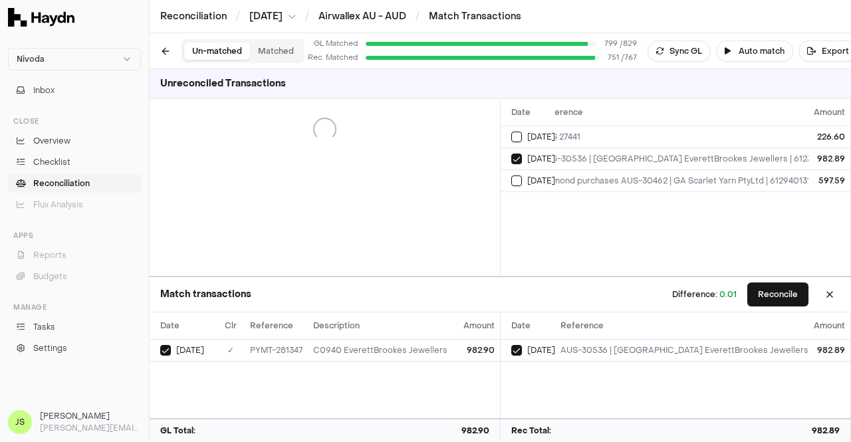
scroll to position [0, 0]
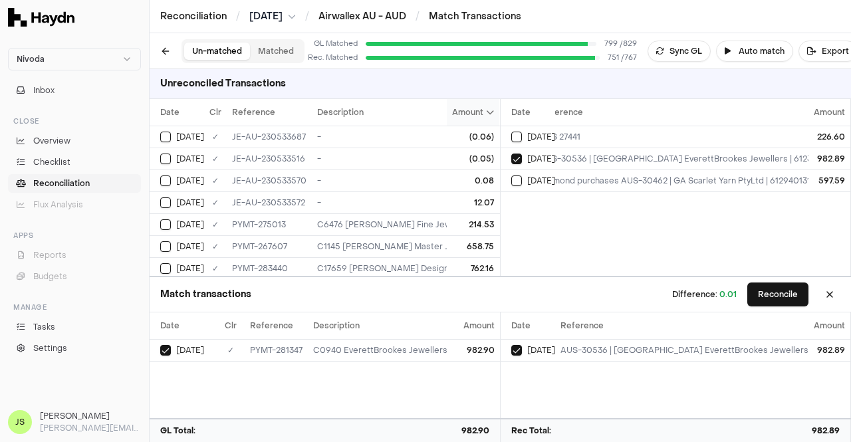
click at [468, 114] on span "Amount" at bounding box center [474, 112] width 42 height 11
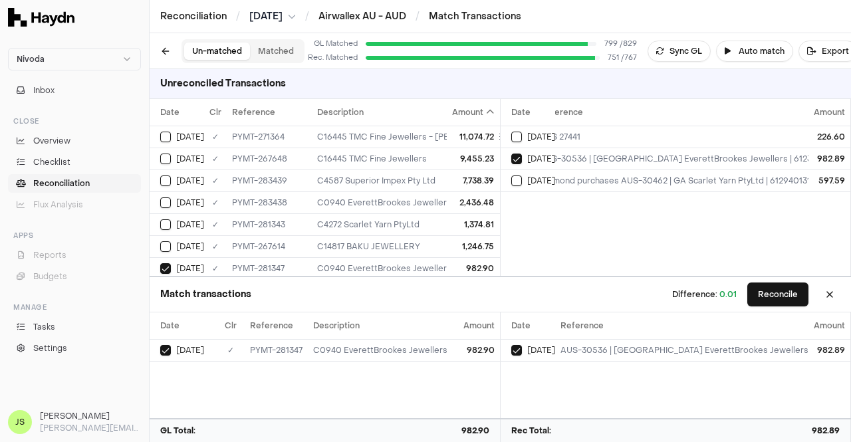
click at [468, 114] on span "Amount" at bounding box center [474, 112] width 42 height 11
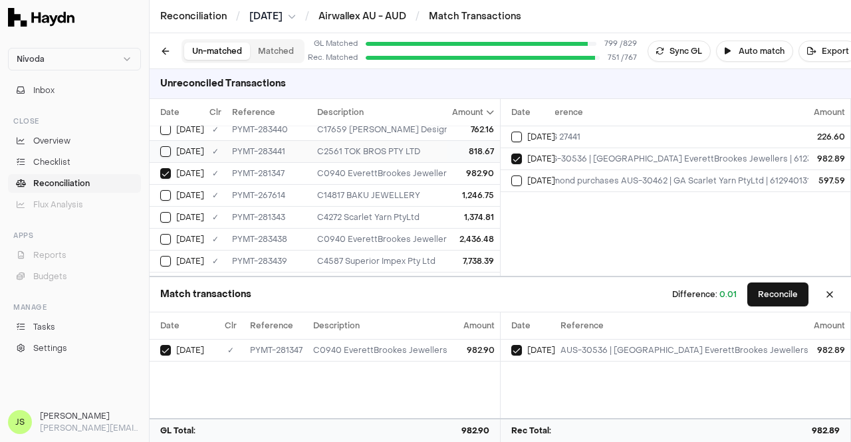
scroll to position [185, 0]
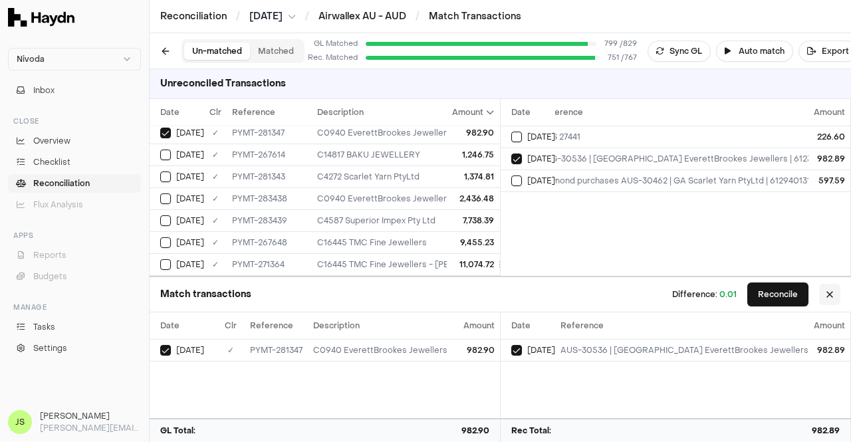
click at [826, 299] on button at bounding box center [829, 294] width 21 height 21
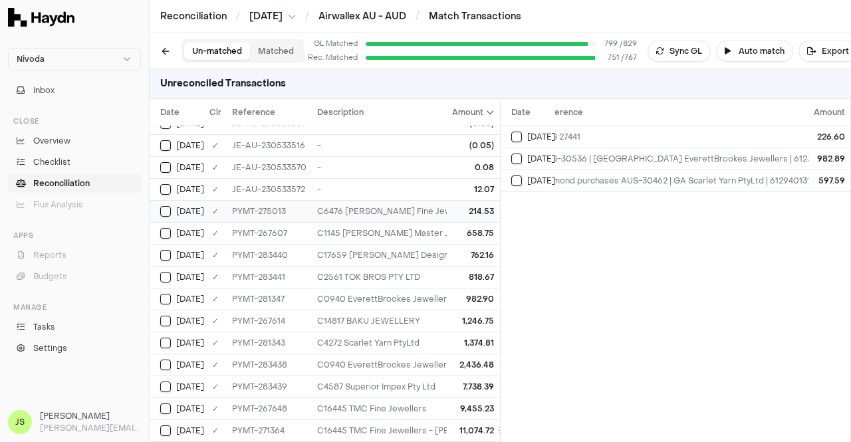
scroll to position [0, 0]
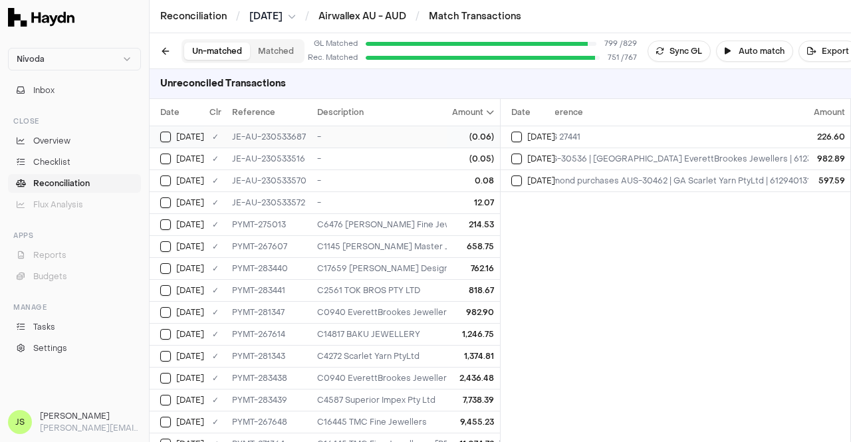
click at [164, 141] on button "Select GL transaction 173561743" at bounding box center [165, 137] width 11 height 11
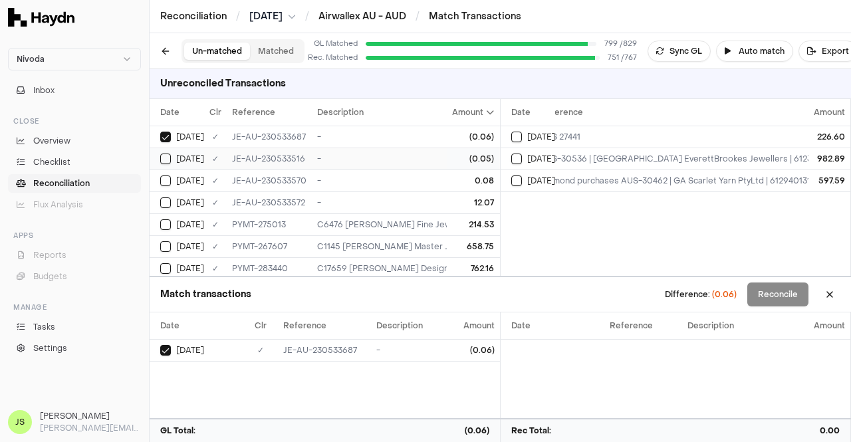
click at [168, 162] on button "Select GL transaction 9345014" at bounding box center [165, 159] width 11 height 11
click at [167, 140] on button "Select GL transaction 173561743" at bounding box center [165, 137] width 11 height 11
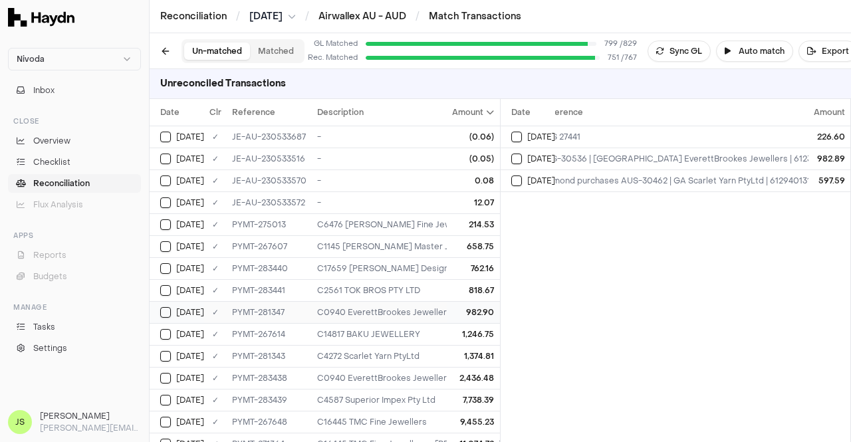
scroll to position [19, 0]
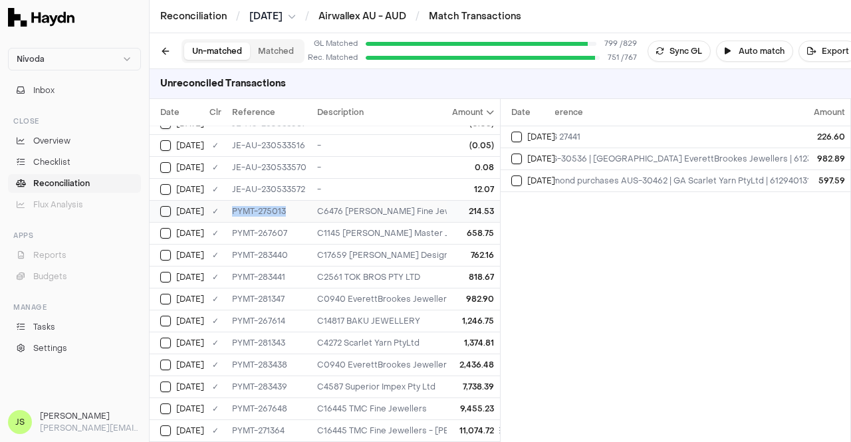
drag, startPoint x: 285, startPoint y: 204, endPoint x: 229, endPoint y: 210, distance: 55.5
click at [229, 210] on td "PYMT-275013" at bounding box center [269, 211] width 85 height 22
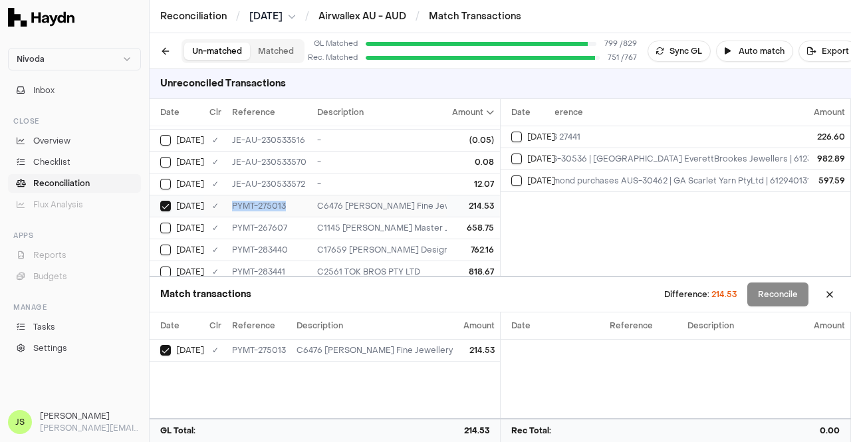
copy div "PYMT-275013"
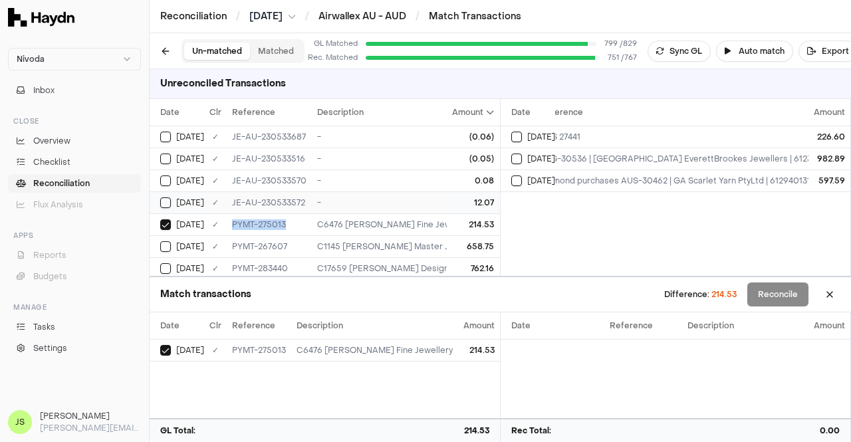
click at [169, 199] on button "Select GL transaction 63460058" at bounding box center [165, 203] width 11 height 11
click at [522, 134] on div "[DATE]" at bounding box center [534, 137] width 44 height 11
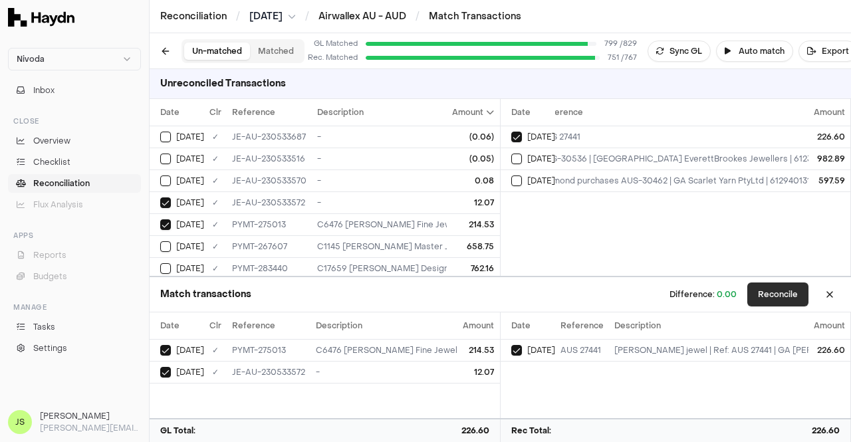
click at [772, 287] on button "Reconcile" at bounding box center [778, 295] width 61 height 24
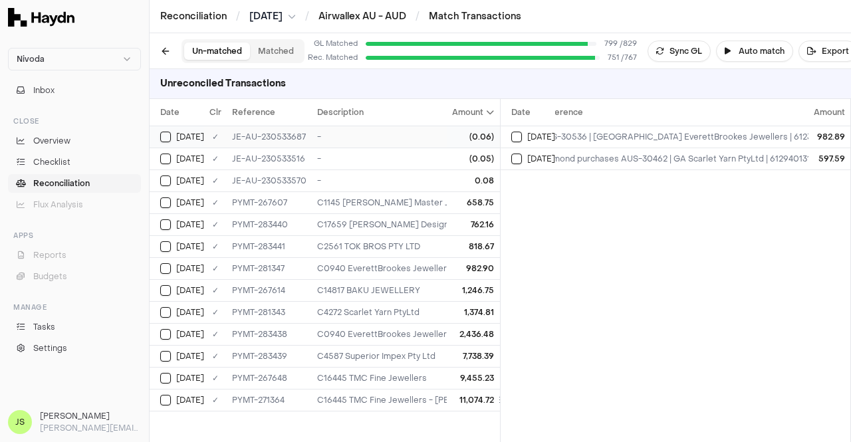
click at [173, 133] on div "[DATE]" at bounding box center [182, 137] width 44 height 11
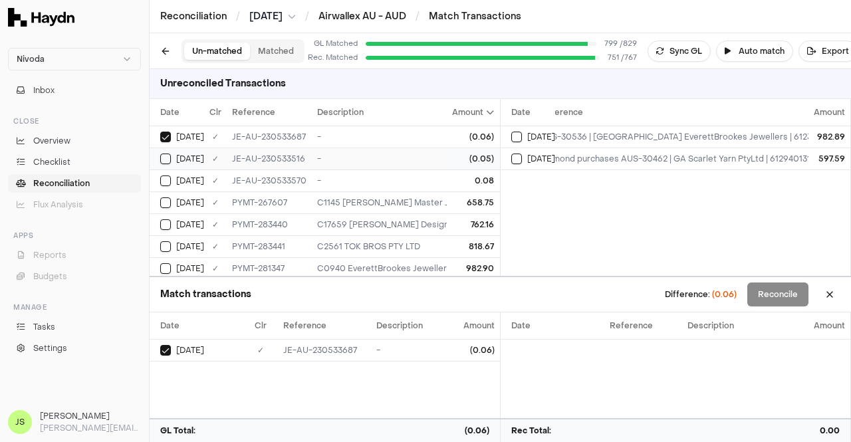
click at [170, 154] on button "Select GL transaction 9345014" at bounding box center [165, 159] width 11 height 11
click at [170, 182] on button "Select GL transaction 63460056" at bounding box center [165, 181] width 11 height 11
click at [833, 293] on button at bounding box center [829, 294] width 21 height 21
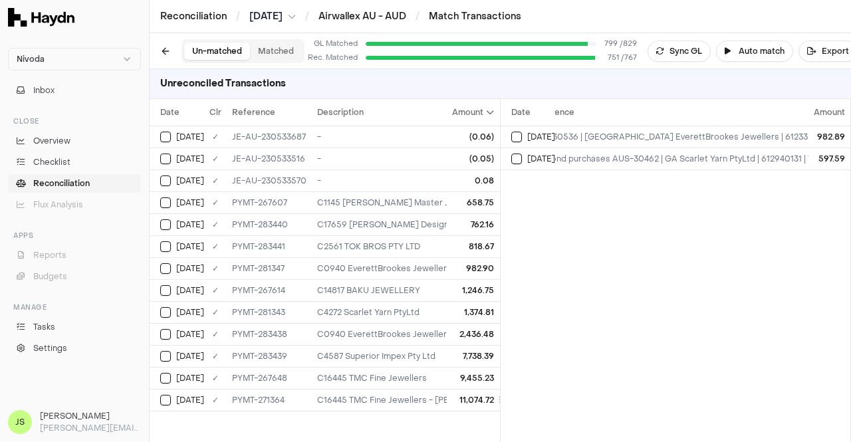
scroll to position [0, 32]
drag, startPoint x: 291, startPoint y: 200, endPoint x: 229, endPoint y: 204, distance: 62.7
click at [229, 204] on td "PYMT-267607" at bounding box center [269, 203] width 85 height 22
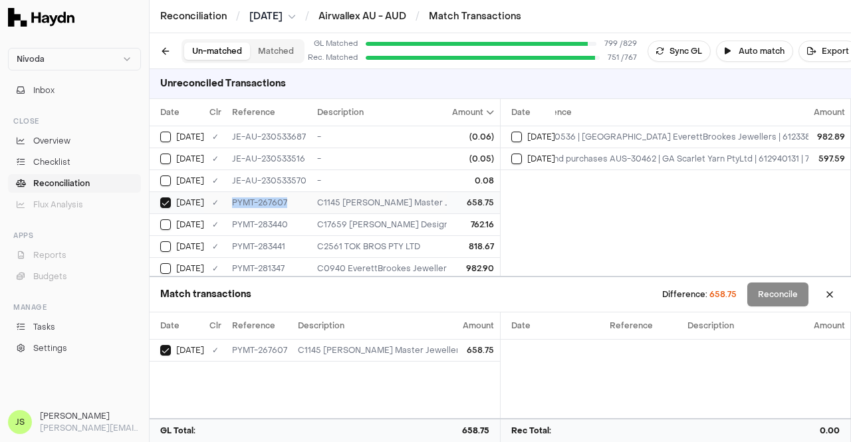
copy div "PYMT-267607"
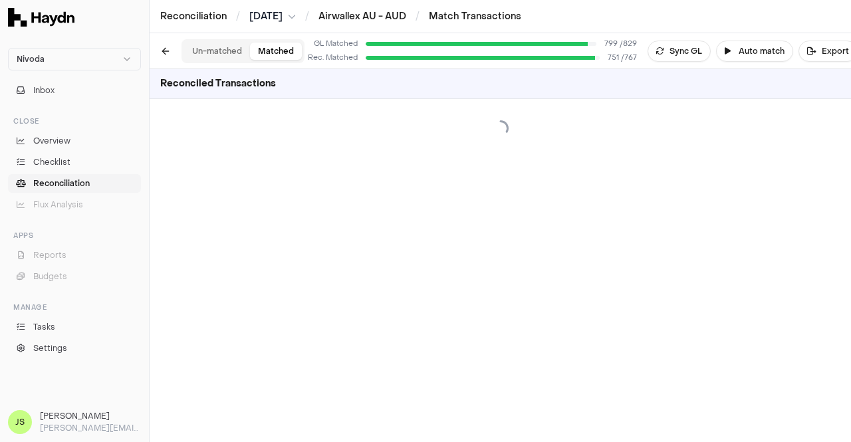
click at [277, 53] on button "Matched" at bounding box center [276, 51] width 52 height 17
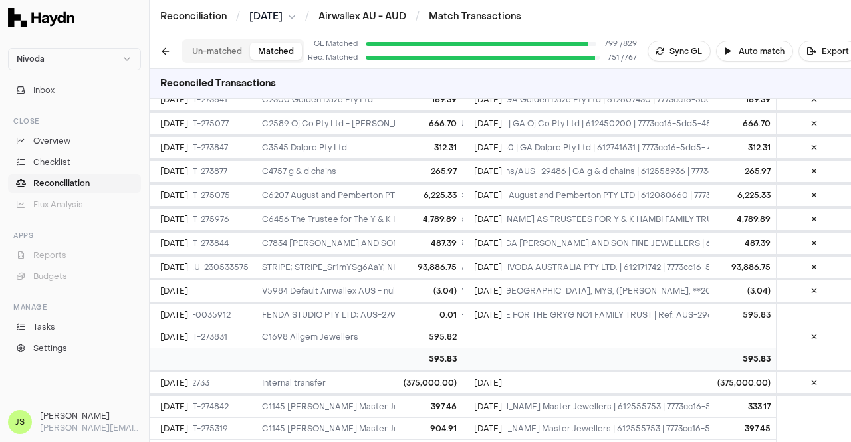
scroll to position [0, 825]
click at [220, 49] on button "Un-matched" at bounding box center [217, 51] width 66 height 17
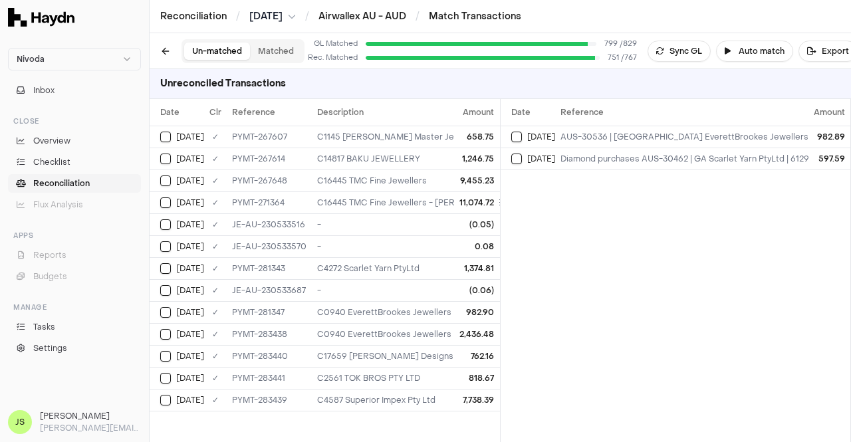
click at [271, 53] on button "Matched" at bounding box center [276, 51] width 52 height 17
